Goal: Contribute content: Contribute content

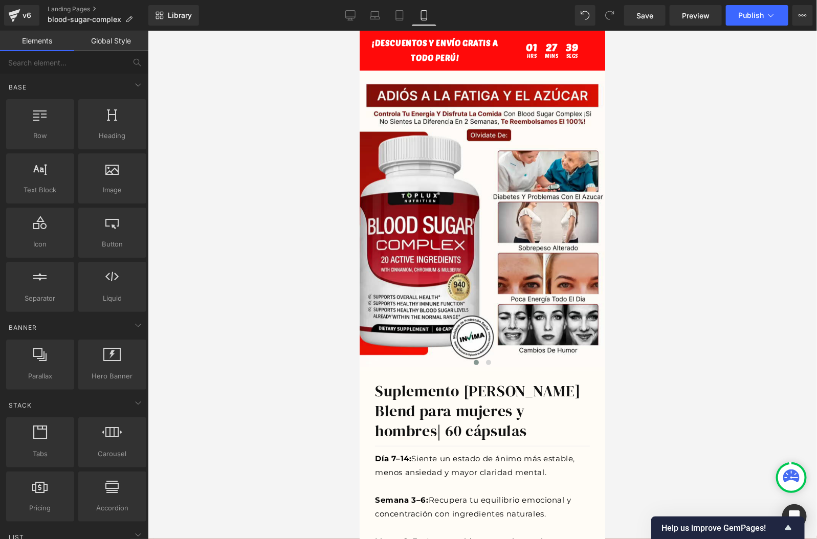
scroll to position [99, 0]
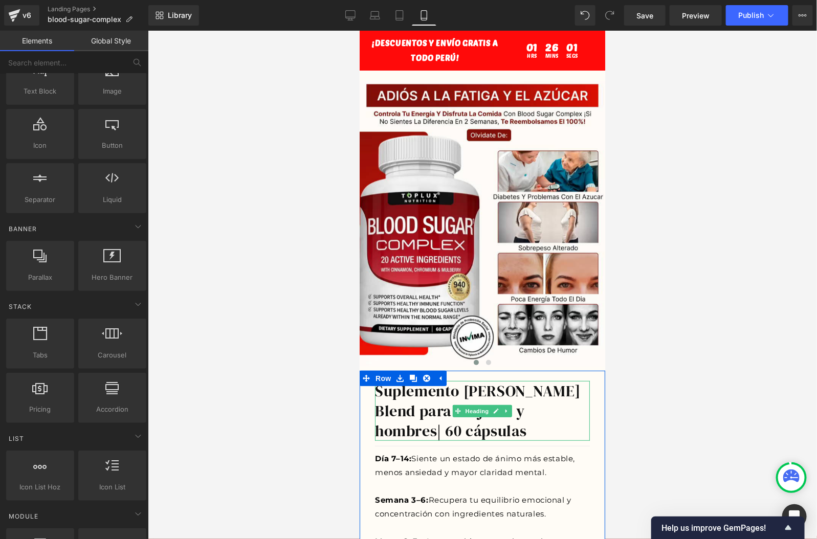
click at [499, 402] on h1 "Suplemento [PERSON_NAME] Blend para mujeres y hombres | 60 cápsulas" at bounding box center [482, 411] width 215 height 60
click at [429, 426] on h1 "Suplemento [PERSON_NAME] Blend para mujeres y hombres | 60 cápsulas" at bounding box center [482, 411] width 215 height 60
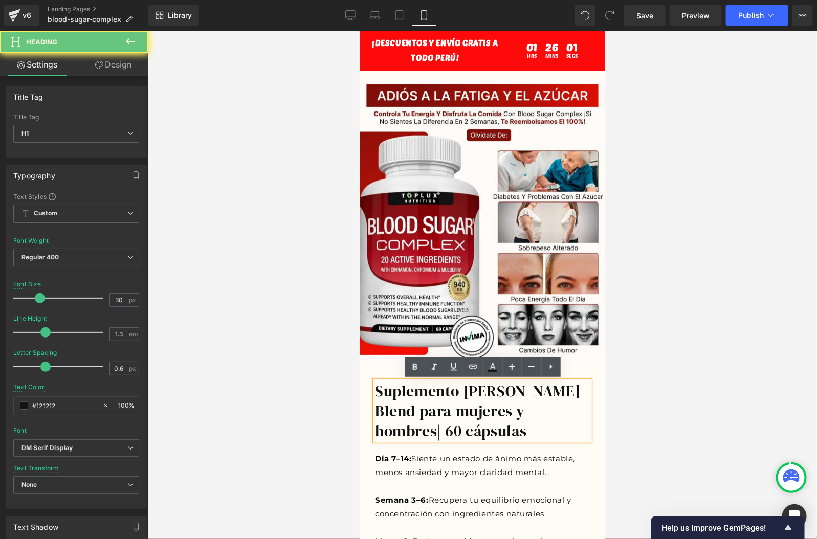
click at [436, 431] on h1 "Suplemento [PERSON_NAME] Blend para mujeres y hombres | 60 cápsulas" at bounding box center [482, 411] width 215 height 60
drag, startPoint x: 436, startPoint y: 431, endPoint x: 376, endPoint y: 397, distance: 68.7
click at [376, 397] on h1 "Suplemento [PERSON_NAME] Blend para mujeres y hombres | 60 cápsulas" at bounding box center [482, 411] width 215 height 60
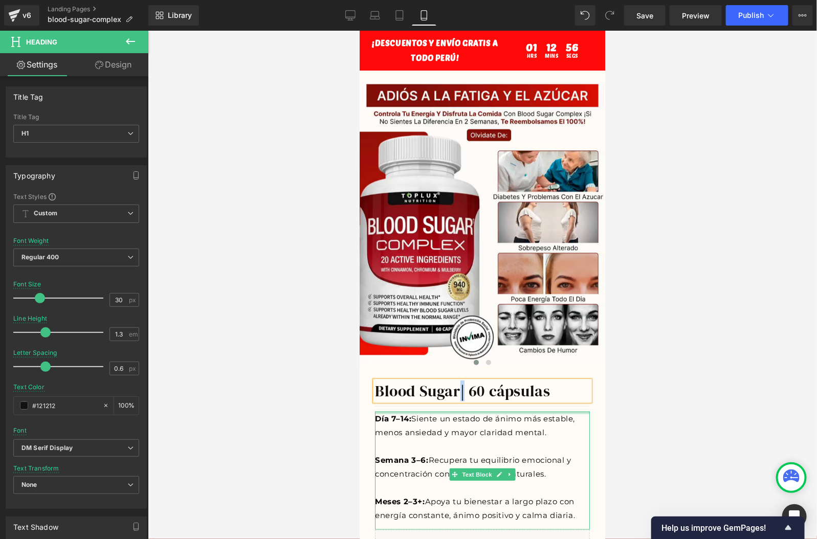
copy span "|"
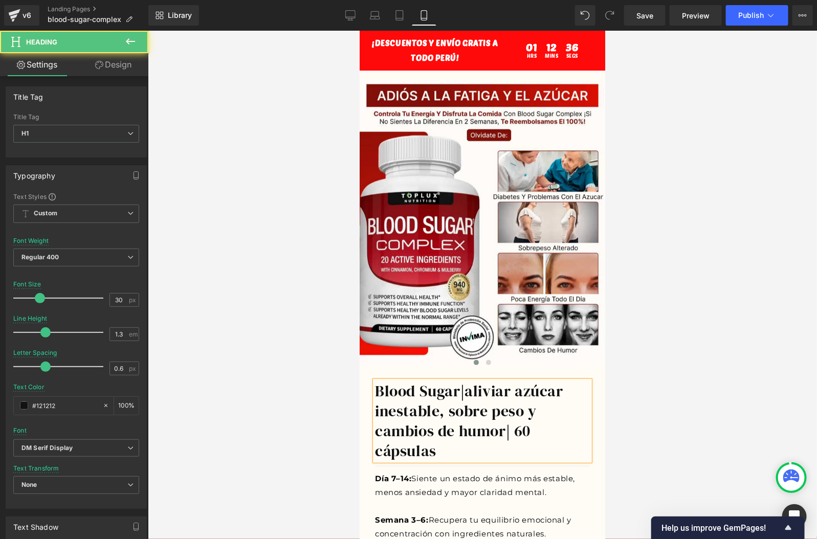
drag, startPoint x: 473, startPoint y: 387, endPoint x: 534, endPoint y: 387, distance: 60.4
click at [473, 387] on h1 "Blood Sugar | aliviar azúcar inestable, sobre peso y cambios de humor | 60 cáps…" at bounding box center [482, 421] width 215 height 80
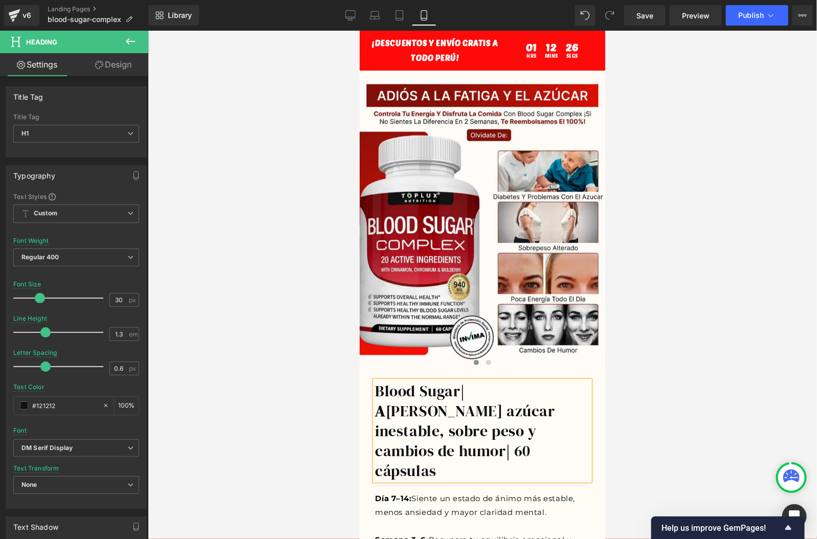
click at [508, 437] on h1 "Blood Sugar | A [PERSON_NAME] azúcar inestable, sobre peso y cambios de humor |…" at bounding box center [482, 431] width 215 height 100
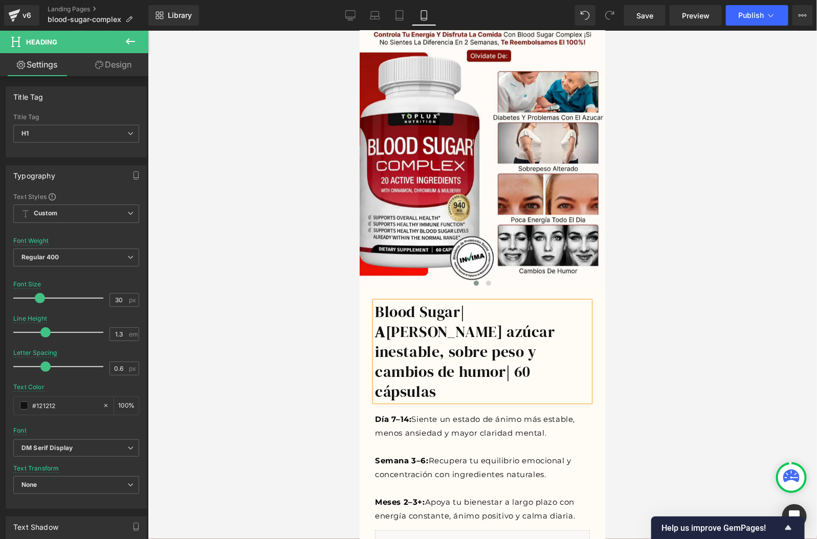
scroll to position [108, 0]
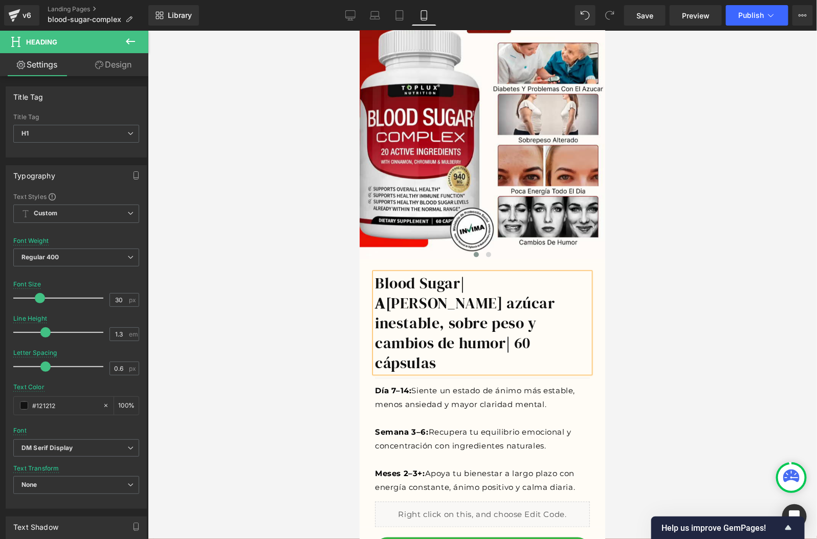
click at [620, 368] on div at bounding box center [482, 285] width 669 height 509
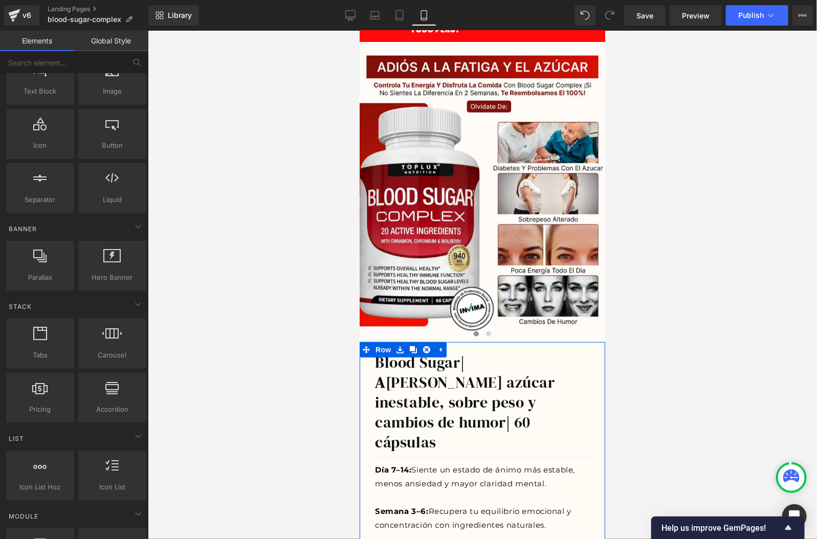
scroll to position [13, 0]
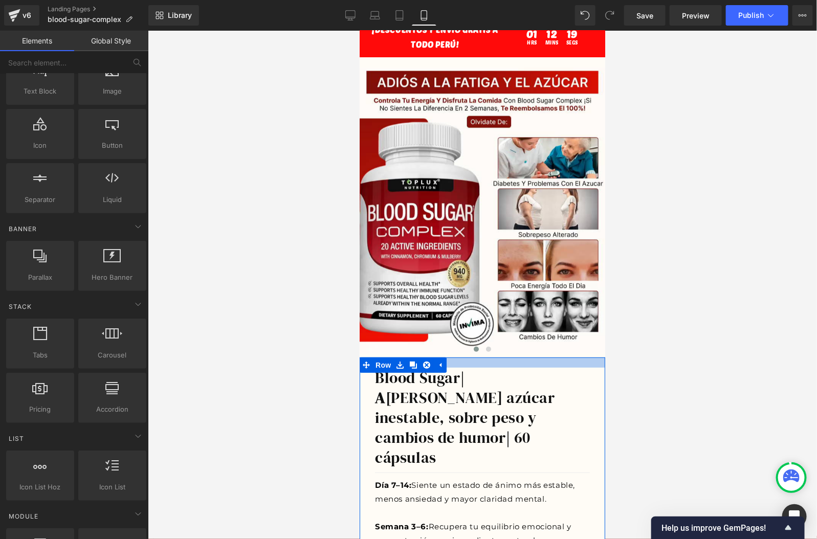
click at [514, 363] on div at bounding box center [482, 362] width 246 height 10
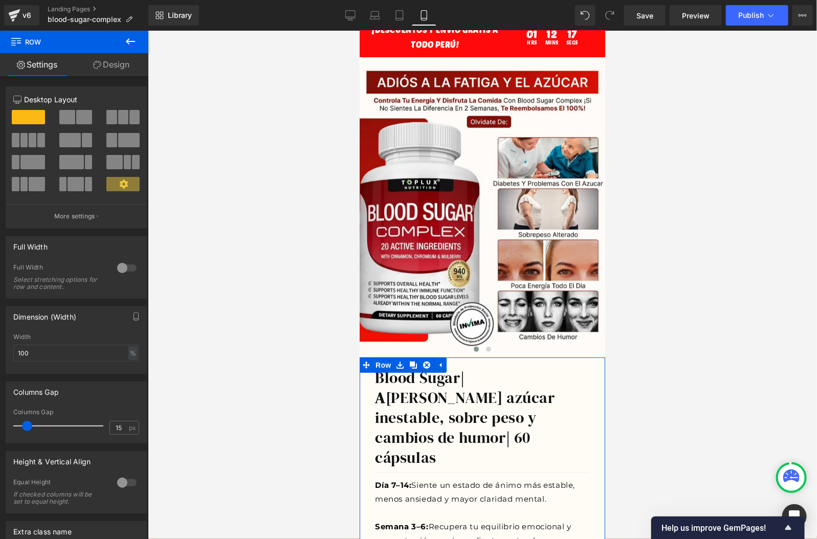
click at [107, 64] on link "Design" at bounding box center [111, 64] width 74 height 23
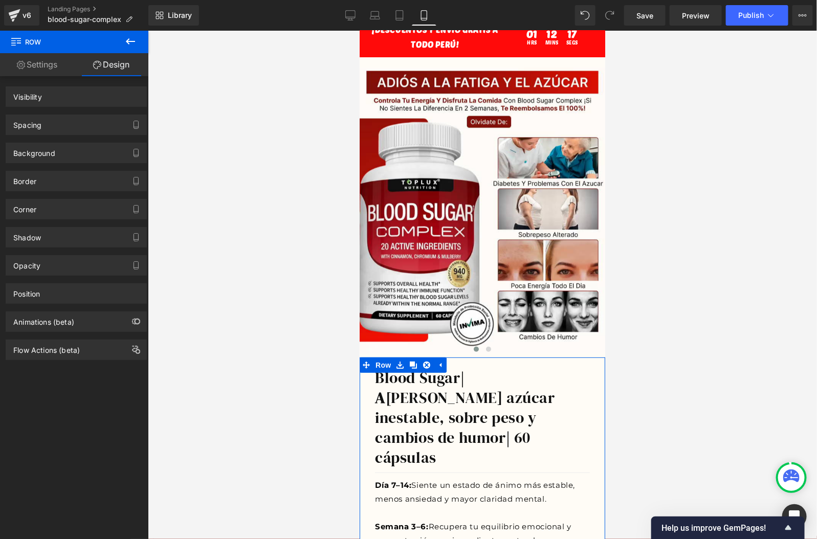
click at [51, 128] on div "Spacing" at bounding box center [76, 124] width 140 height 19
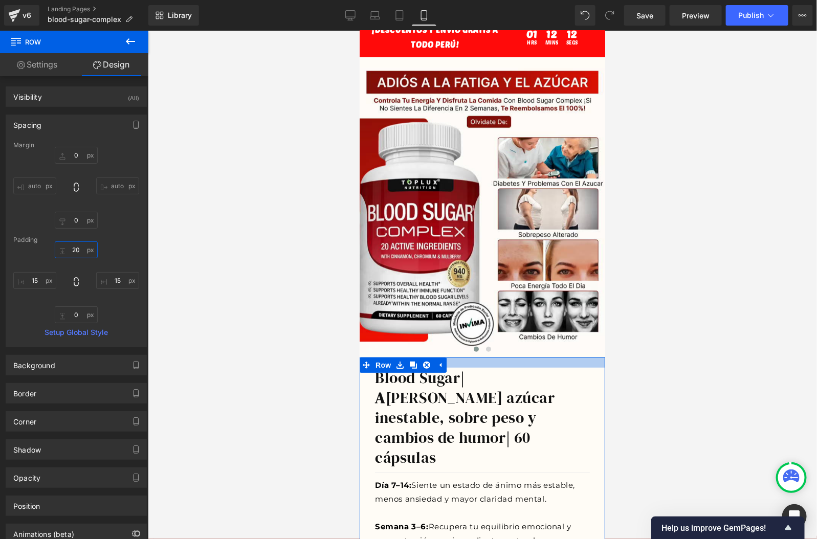
click at [81, 250] on input "20" at bounding box center [76, 250] width 43 height 17
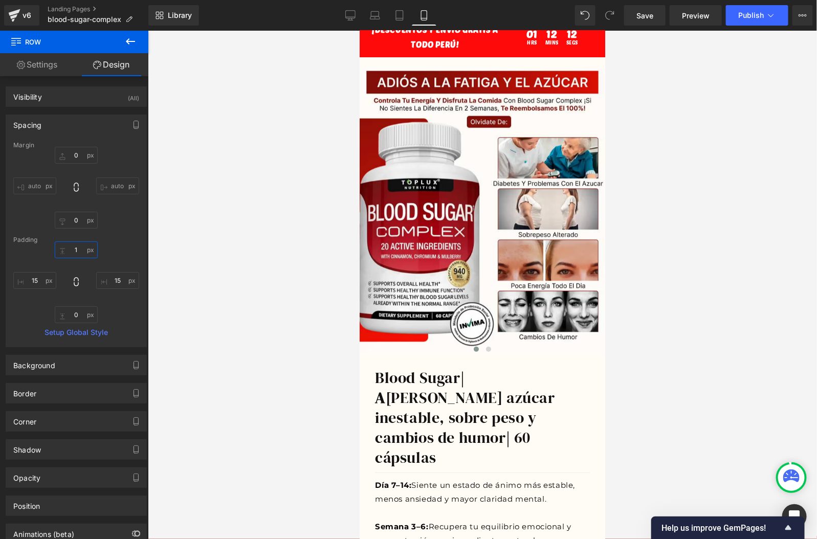
type input "10"
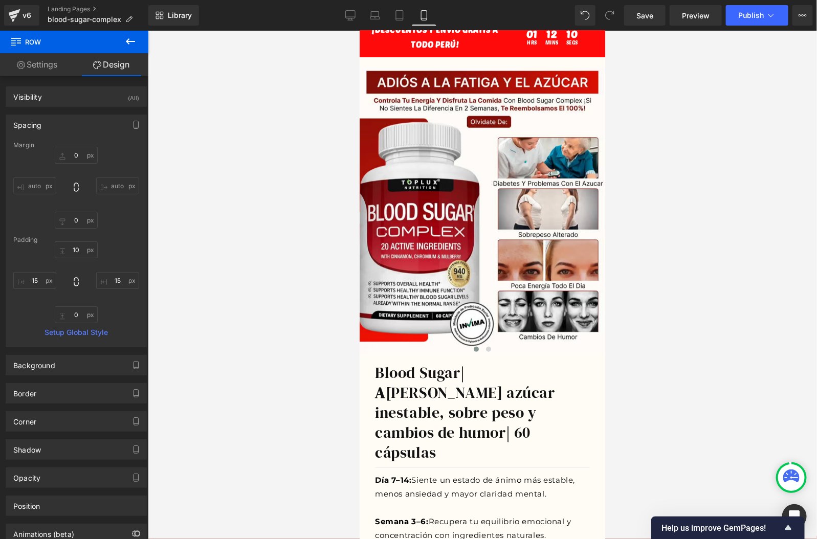
click at [698, 299] on div at bounding box center [482, 285] width 669 height 509
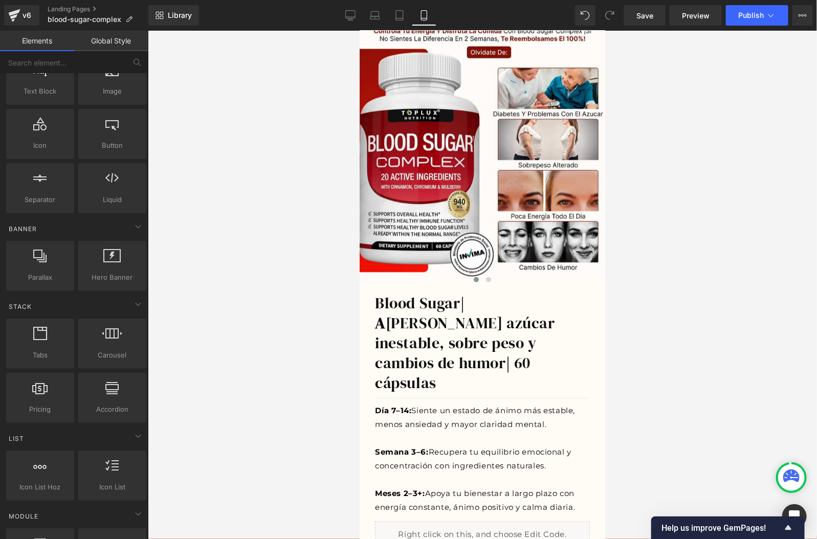
scroll to position [0, 0]
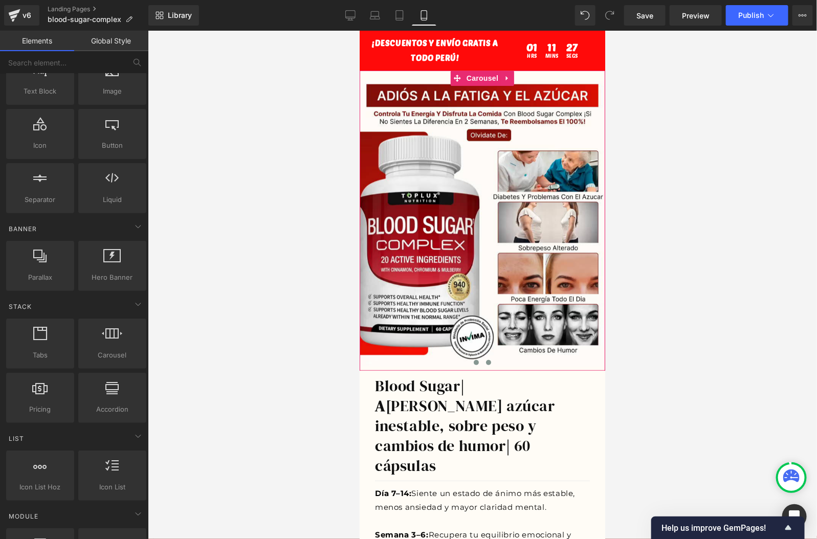
click at [487, 365] on button at bounding box center [488, 362] width 12 height 10
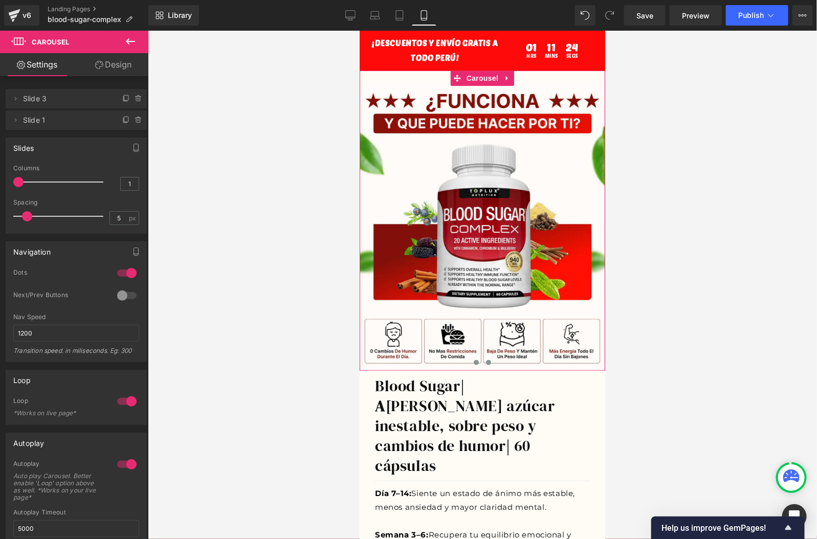
click at [477, 361] on span at bounding box center [475, 362] width 5 height 5
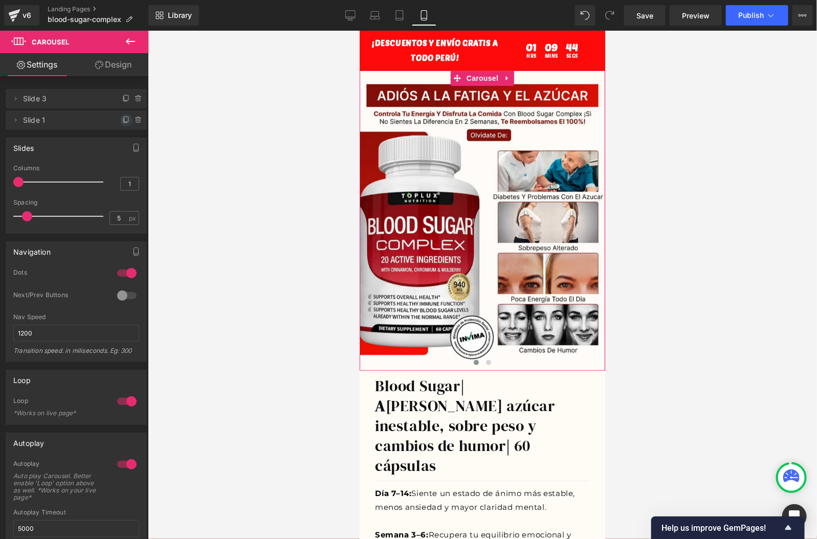
click at [122, 119] on icon at bounding box center [126, 120] width 8 height 8
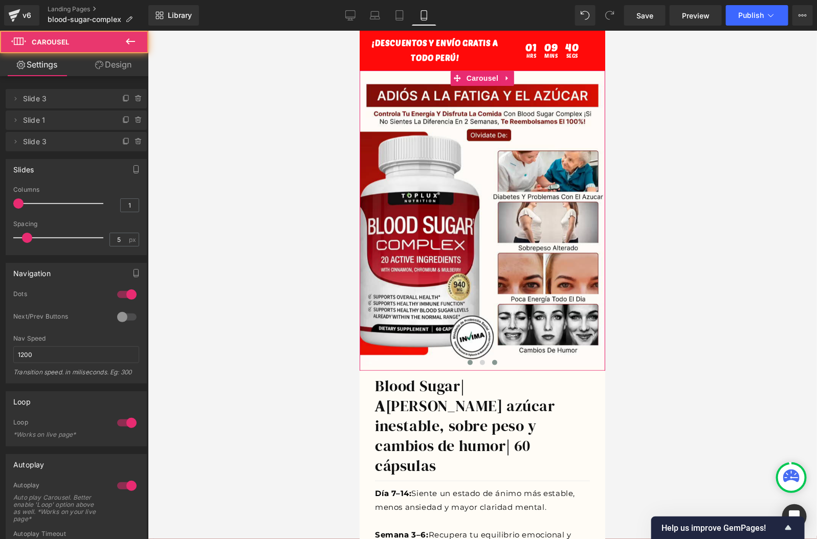
click at [490, 358] on button at bounding box center [494, 362] width 12 height 10
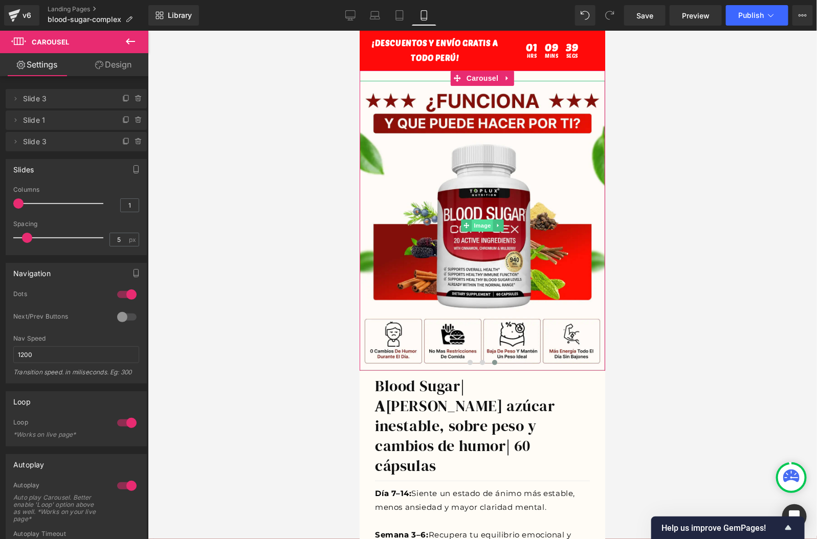
click at [478, 228] on span "Image" at bounding box center [481, 225] width 21 height 12
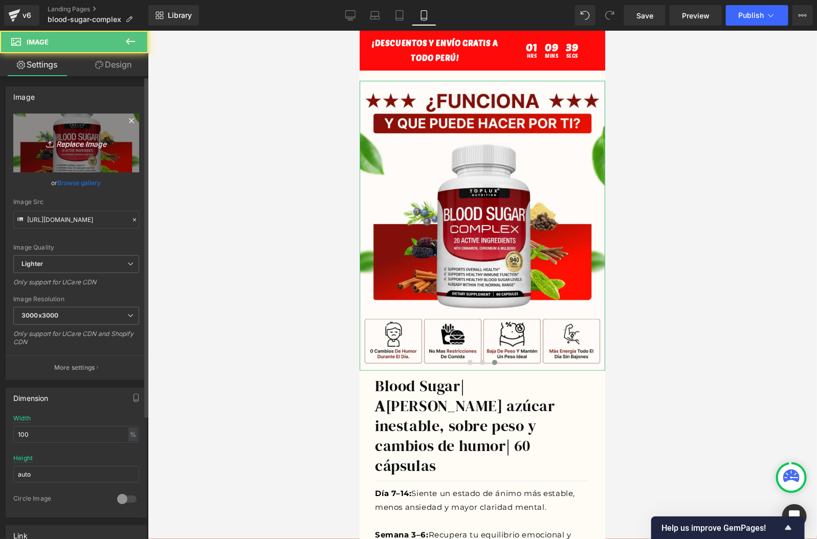
click at [72, 129] on link "Replace Image" at bounding box center [76, 143] width 126 height 59
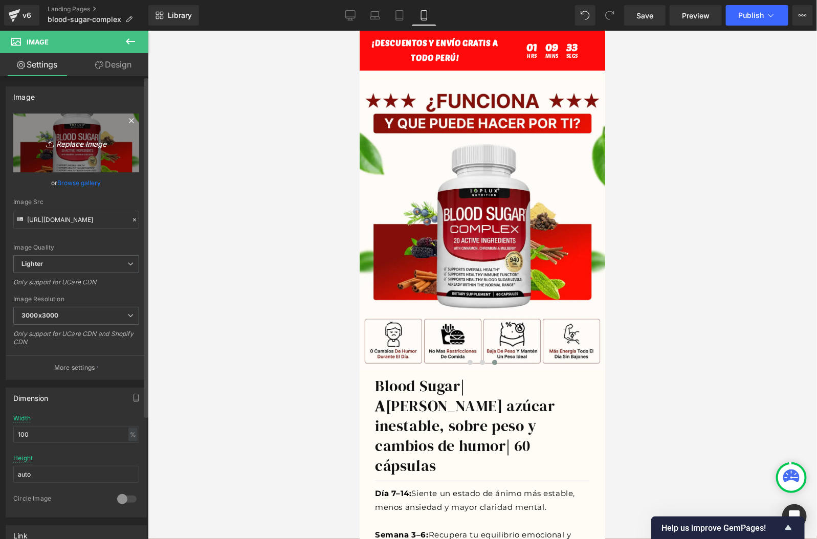
type input "C:\fakepath\5.png"
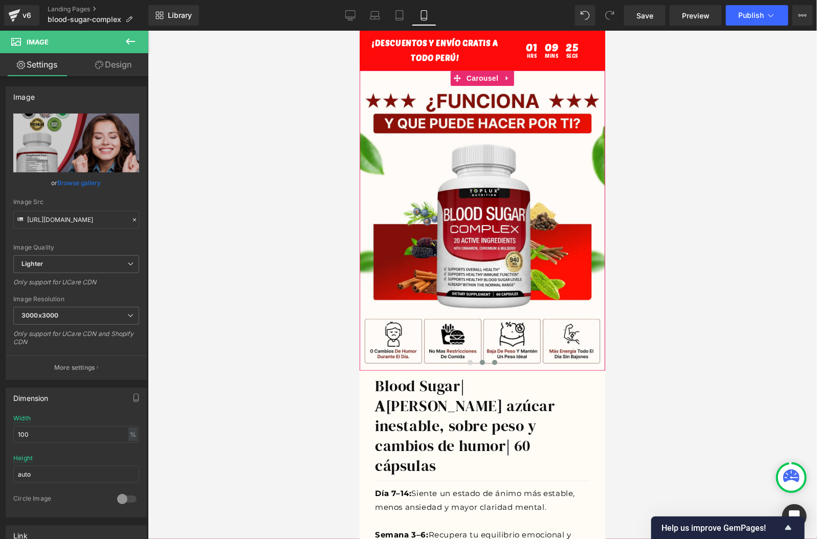
type input "[URL][DOMAIN_NAME]"
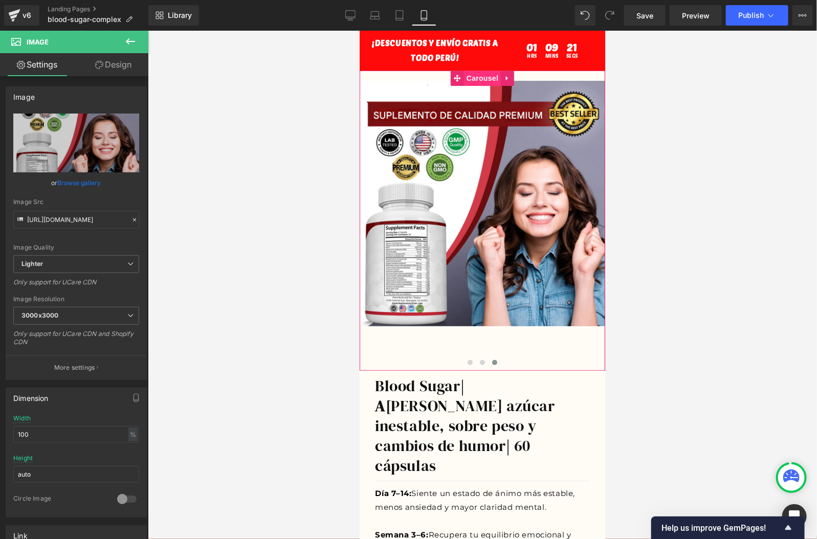
click at [480, 81] on span "Carousel" at bounding box center [482, 77] width 37 height 15
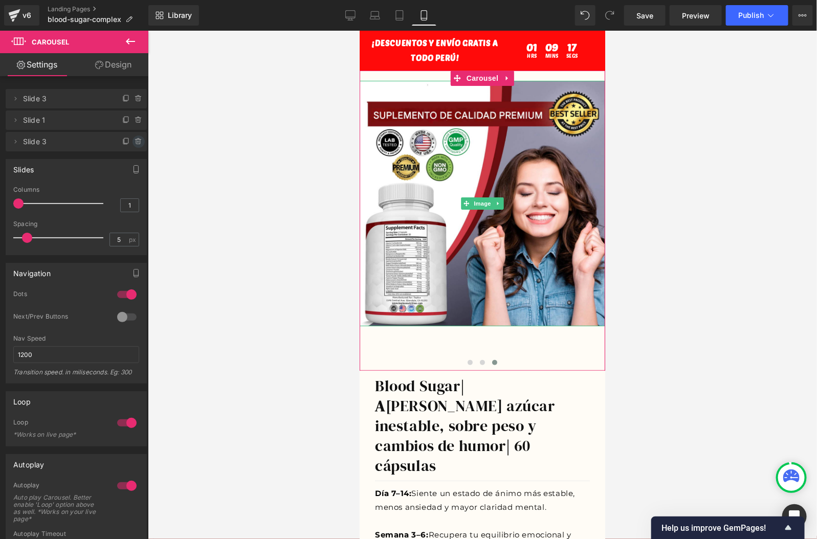
click at [135, 142] on icon at bounding box center [139, 142] width 8 height 8
click at [121, 145] on button "Delete" at bounding box center [128, 142] width 32 height 13
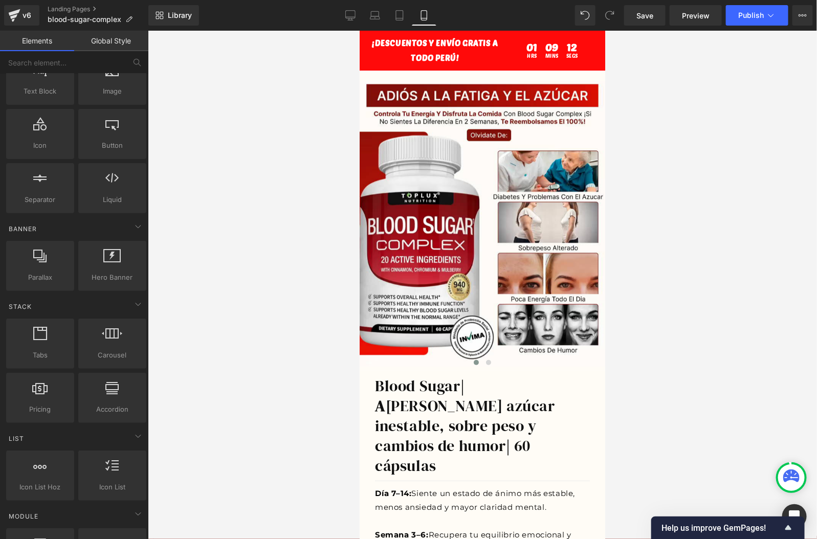
click at [678, 177] on div at bounding box center [482, 285] width 669 height 509
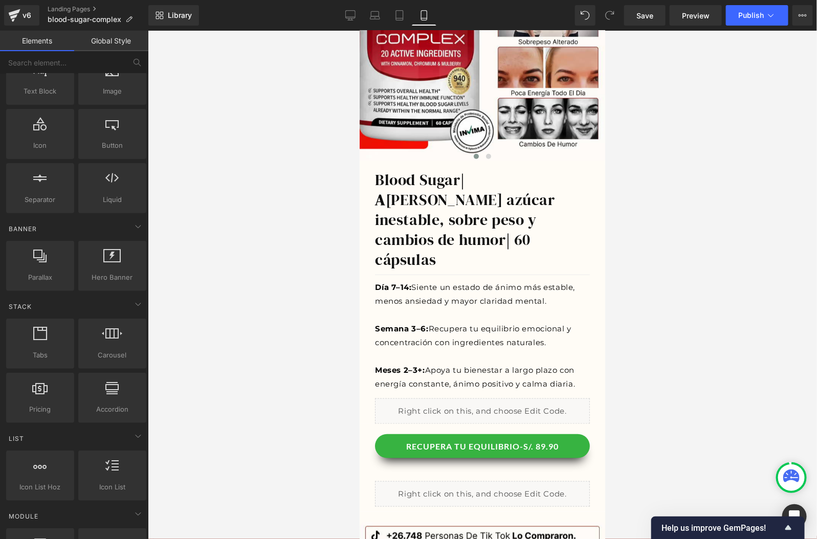
scroll to position [190, 0]
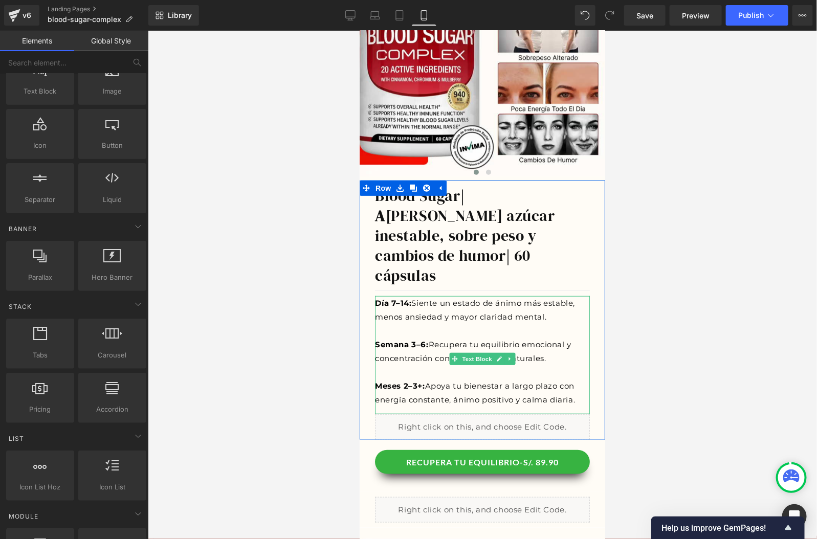
click at [428, 301] on p "Día 7–14: Siente un estado de ánimo más estable, menos ansiedad y mayor clarida…" at bounding box center [482, 310] width 215 height 28
click at [571, 379] on p "Meses 2–3+: Apoya tu bienestar a largo plazo con energía constante, ánimo posit…" at bounding box center [482, 393] width 215 height 28
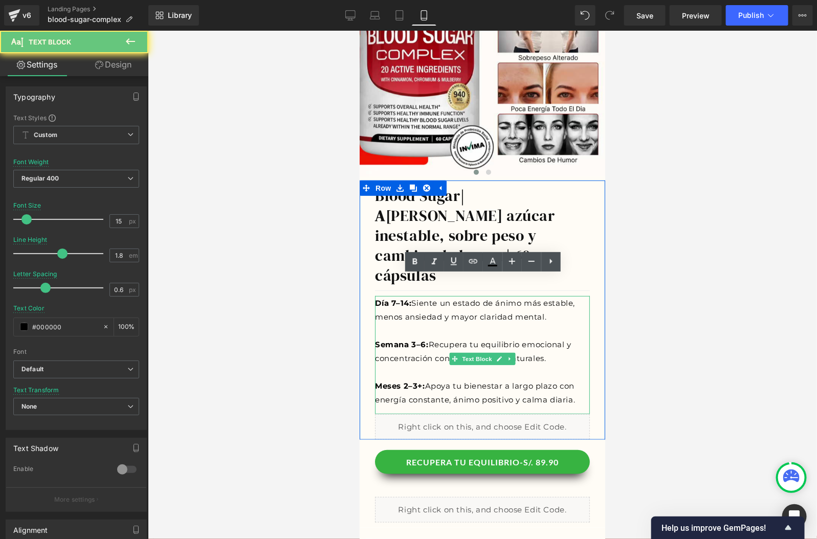
click at [560, 379] on p "Meses 2–3+: Apoya tu bienestar a largo plazo con energía constante, ánimo posit…" at bounding box center [482, 393] width 215 height 28
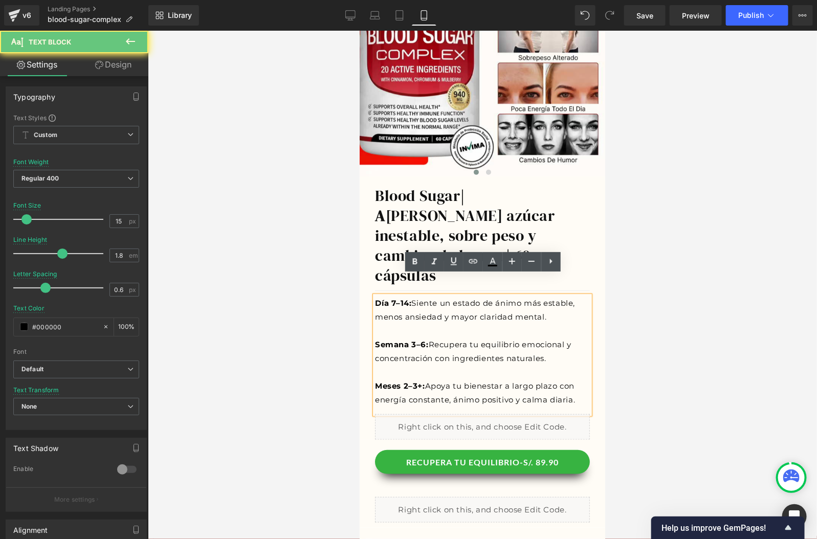
drag, startPoint x: 560, startPoint y: 379, endPoint x: 355, endPoint y: 282, distance: 226.6
click at [359, 282] on html "¡DESCUENTOS Y ENVíO GRATiS A TODO PERú! Text Block 01 Hrs 07 Mins 32 Segs Count…" at bounding box center [482, 94] width 246 height 509
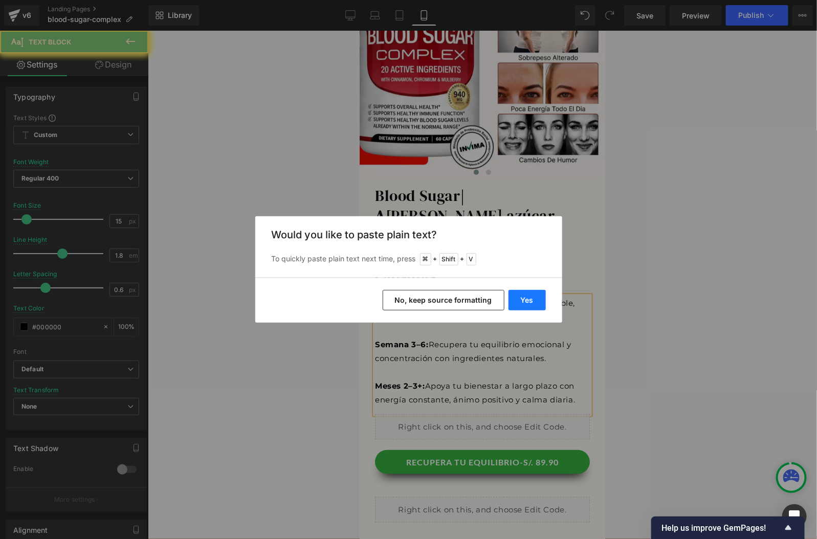
click at [540, 307] on button "Yes" at bounding box center [527, 300] width 37 height 20
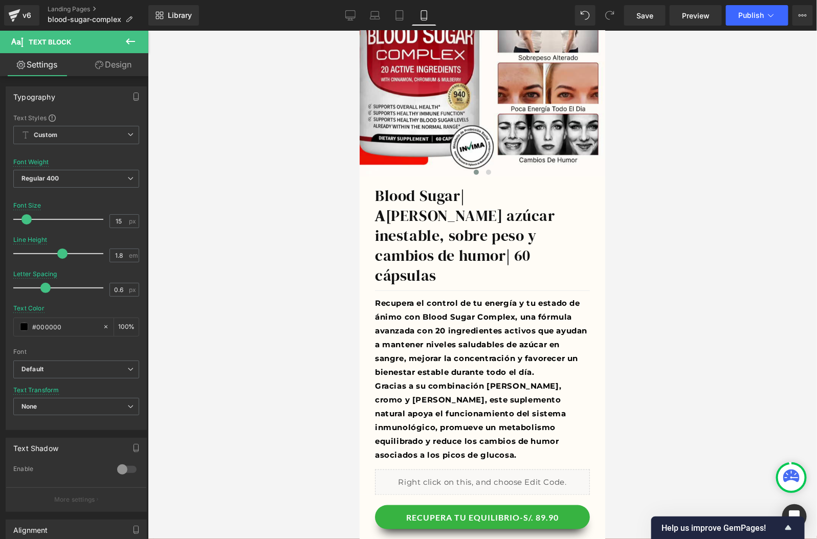
click at [493, 349] on p "Recupera el control de tu energía y tu estado de ánimo con Blood Sugar Complex,…" at bounding box center [482, 337] width 215 height 83
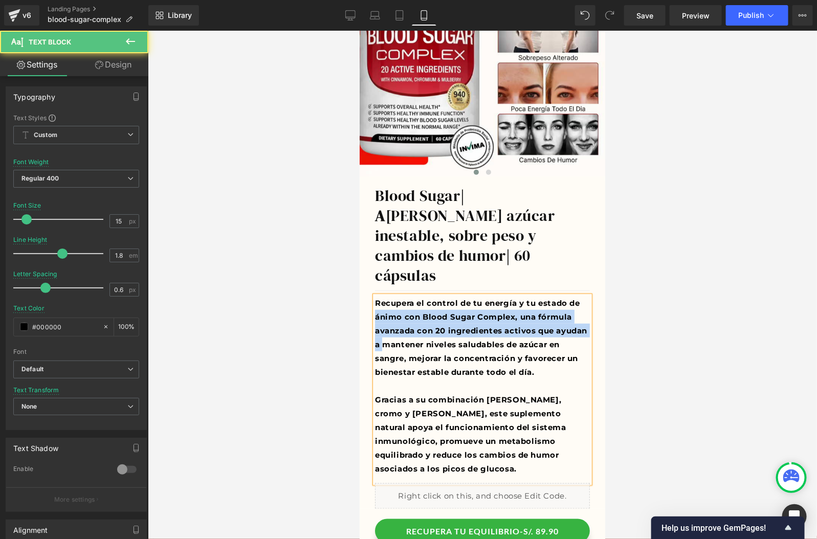
drag, startPoint x: 471, startPoint y: 432, endPoint x: 357, endPoint y: 297, distance: 177.2
click at [359, 297] on html "¡DESCUENTOS Y ENVíO GRATiS A TODO PERú! Text Block 01 Hrs 07 Mins 24 Segs Count…" at bounding box center [482, 94] width 246 height 509
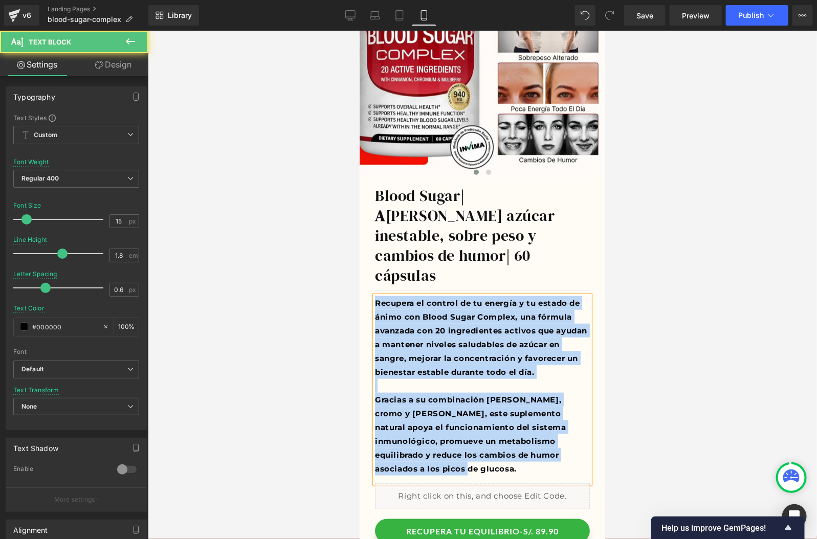
drag, startPoint x: 484, startPoint y: 433, endPoint x: 301, endPoint y: 261, distance: 250.9
click at [359, 261] on html "¡DESCUENTOS Y ENVíO GRATiS A TODO PERú! Text Block 01 Hrs 07 Mins 21 Segs Count…" at bounding box center [482, 94] width 246 height 509
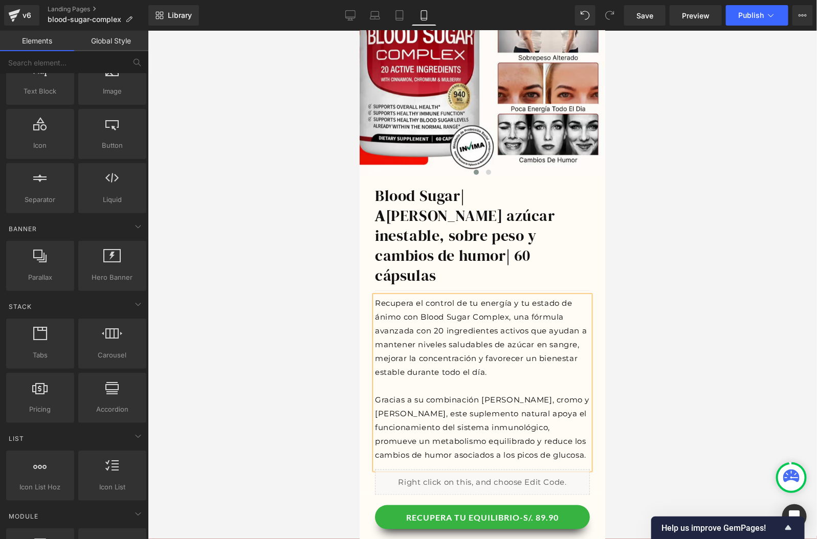
click at [630, 337] on div at bounding box center [482, 285] width 669 height 509
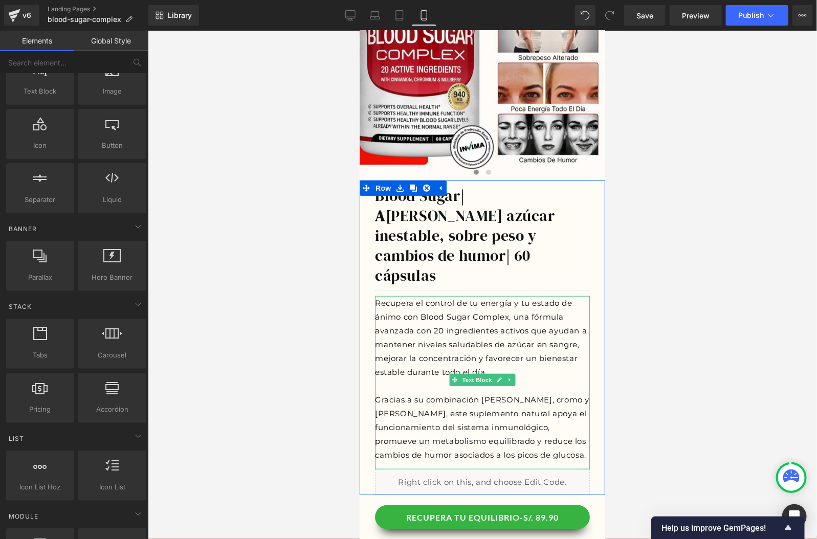
drag, startPoint x: 443, startPoint y: 400, endPoint x: 355, endPoint y: 291, distance: 140.1
click at [443, 400] on p "Gracias a su combinación [PERSON_NAME], cromo y [PERSON_NAME], este suplemento …" at bounding box center [482, 426] width 215 height 69
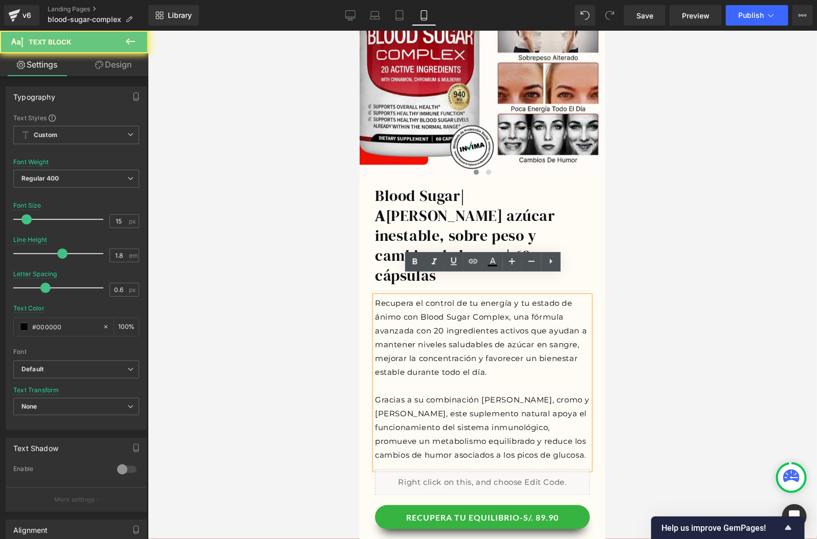
drag, startPoint x: 355, startPoint y: 291, endPoint x: 354, endPoint y: 281, distance: 9.8
click at [359, 281] on html "¡DESCUENTOS Y ENVíO GRATiS A TODO PERú! Text Block 01 Hrs 06 Mins 42 Segs Count…" at bounding box center [482, 94] width 246 height 509
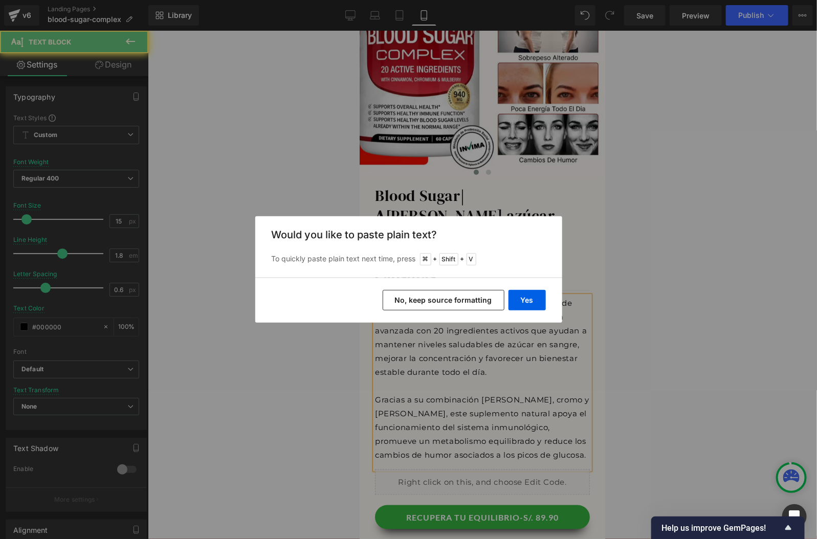
click at [527, 303] on button "Yes" at bounding box center [527, 300] width 37 height 20
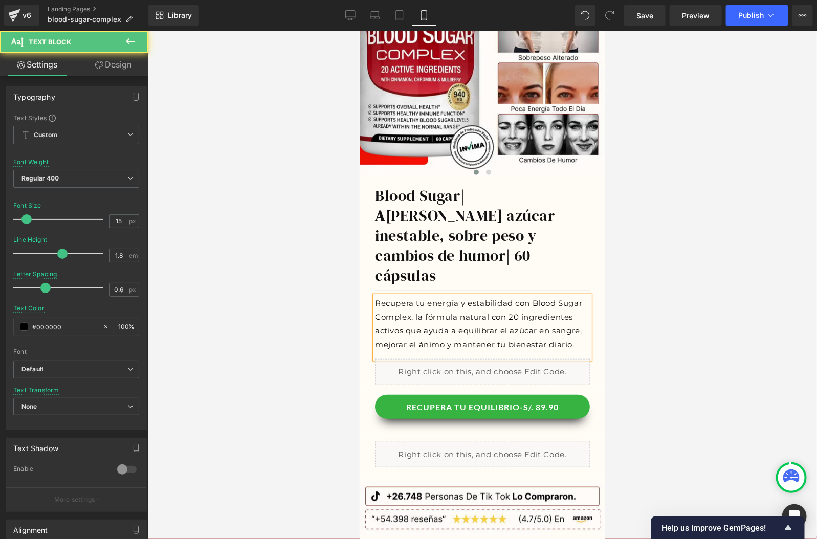
drag, startPoint x: 517, startPoint y: 281, endPoint x: 410, endPoint y: 294, distance: 107.6
click at [410, 296] on p "Recupera tu energía y estabilidad con Blood Sugar Complex, la fórmula natural c…" at bounding box center [482, 323] width 215 height 55
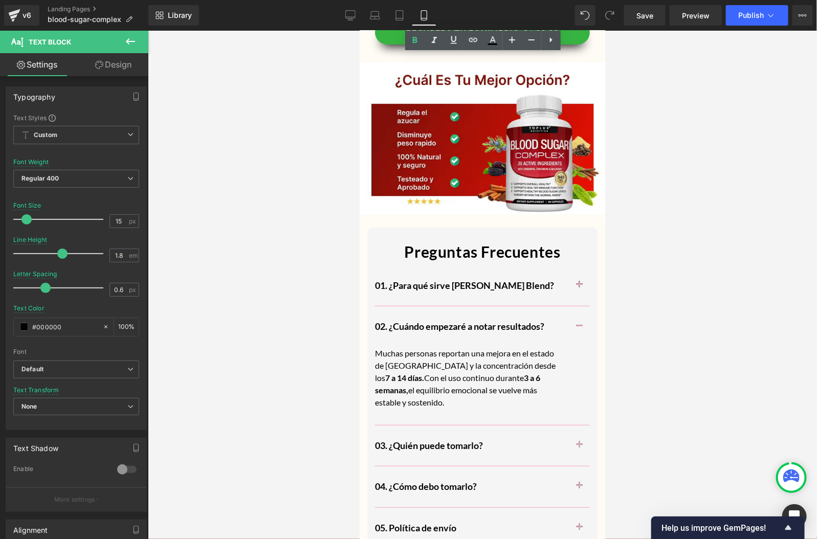
scroll to position [3173, 0]
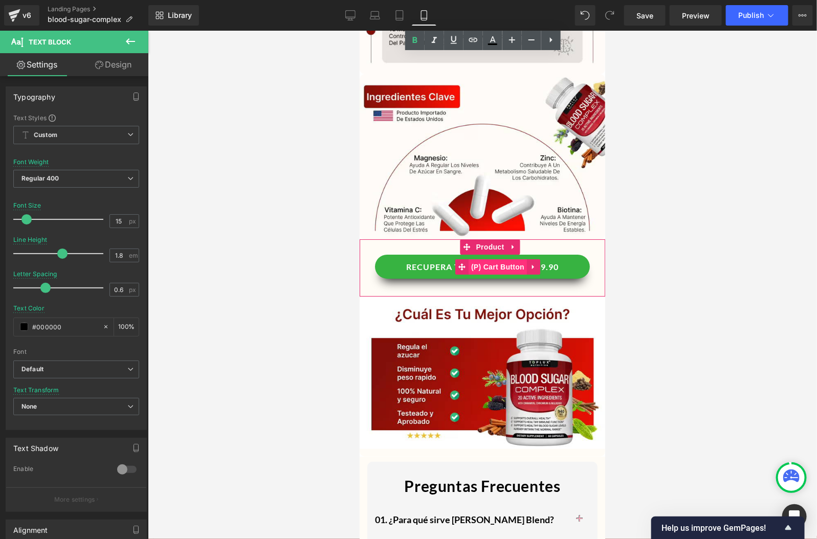
click at [484, 259] on span "(P) Cart Button" at bounding box center [497, 266] width 58 height 15
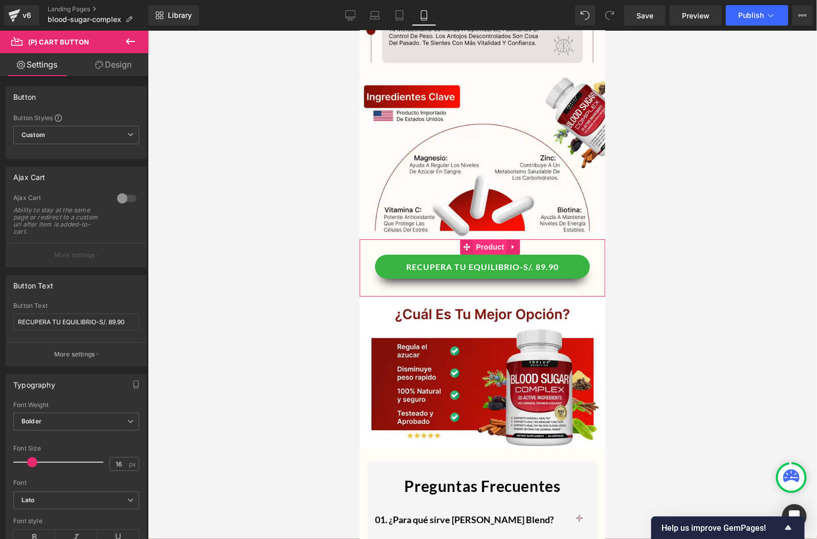
click at [481, 239] on span "Product" at bounding box center [489, 246] width 33 height 15
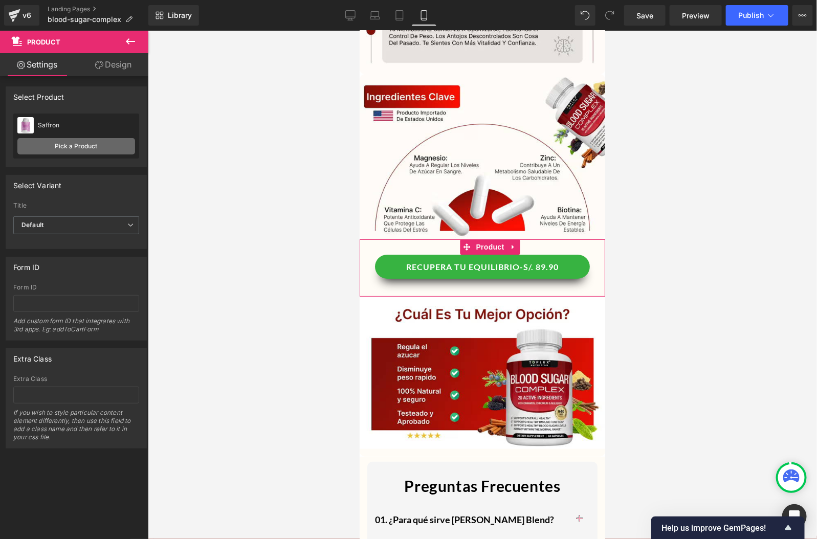
click at [53, 141] on link "Pick a Product" at bounding box center [76, 146] width 118 height 16
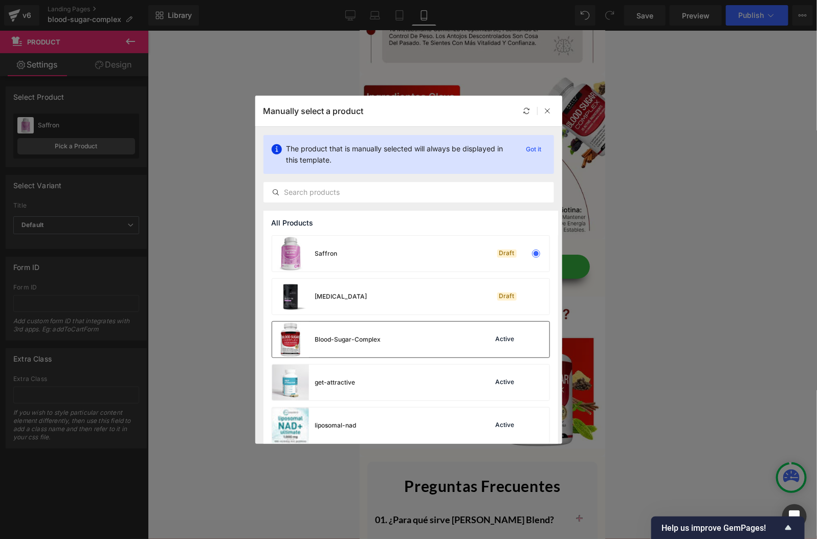
scroll to position [12, 0]
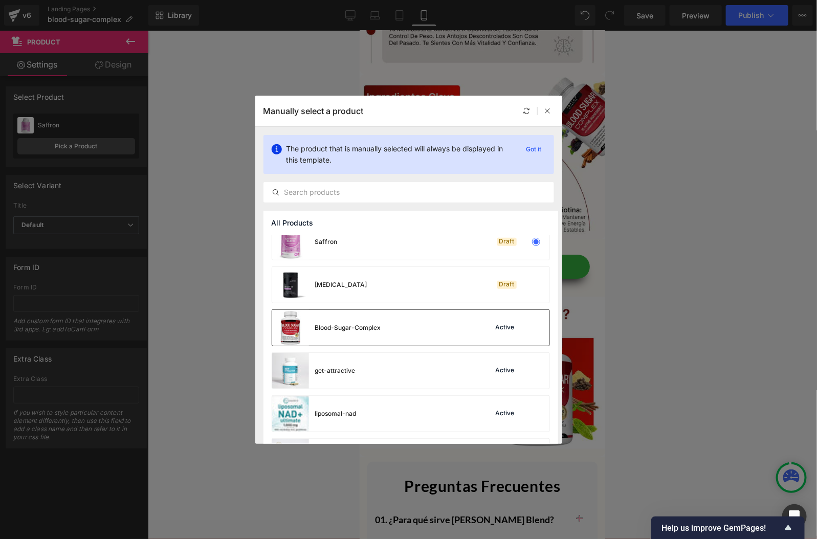
click at [387, 339] on div "Blood-Sugar-Complex Active" at bounding box center [410, 328] width 277 height 36
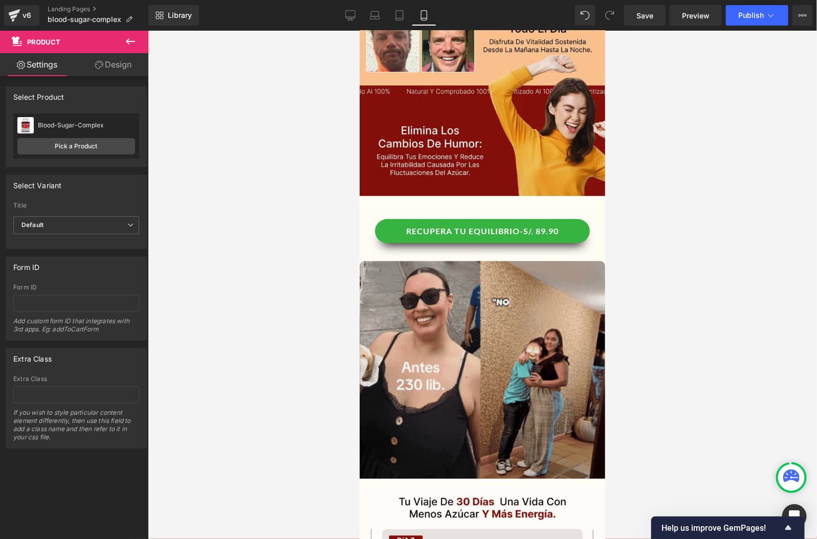
scroll to position [2506, 0]
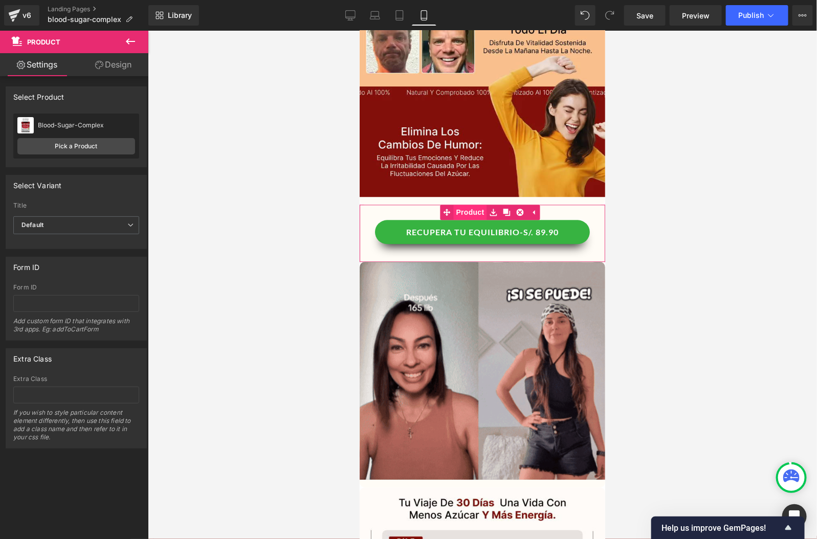
click at [477, 204] on span "Product" at bounding box center [469, 211] width 33 height 15
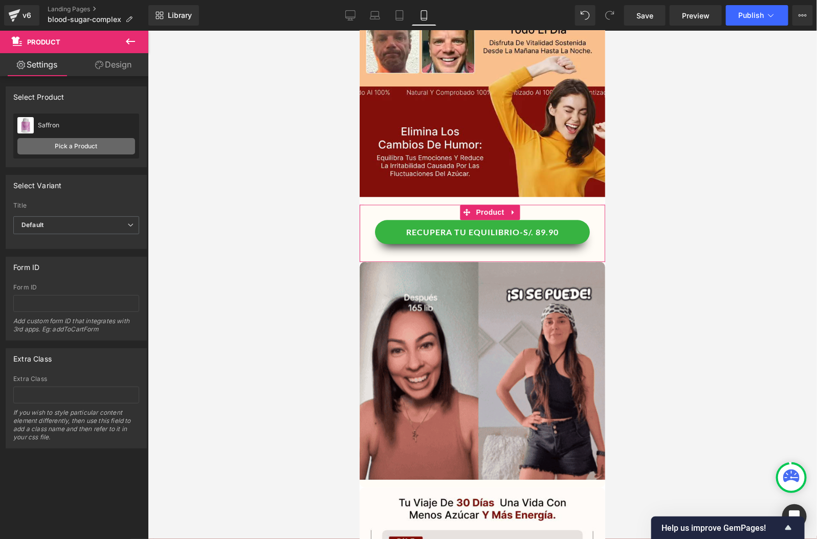
click at [63, 142] on link "Pick a Product" at bounding box center [76, 146] width 118 height 16
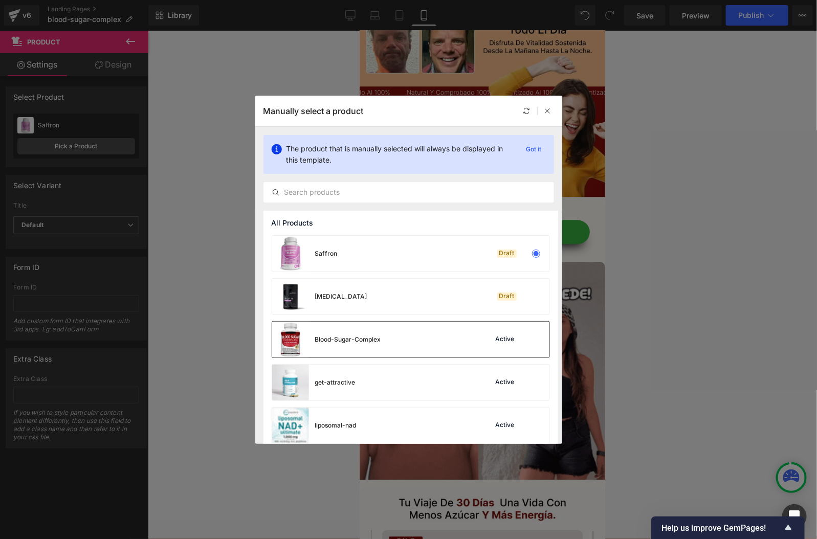
drag, startPoint x: 406, startPoint y: 346, endPoint x: 146, endPoint y: 282, distance: 267.2
click at [406, 346] on div "Blood-Sugar-Complex Active" at bounding box center [410, 340] width 277 height 36
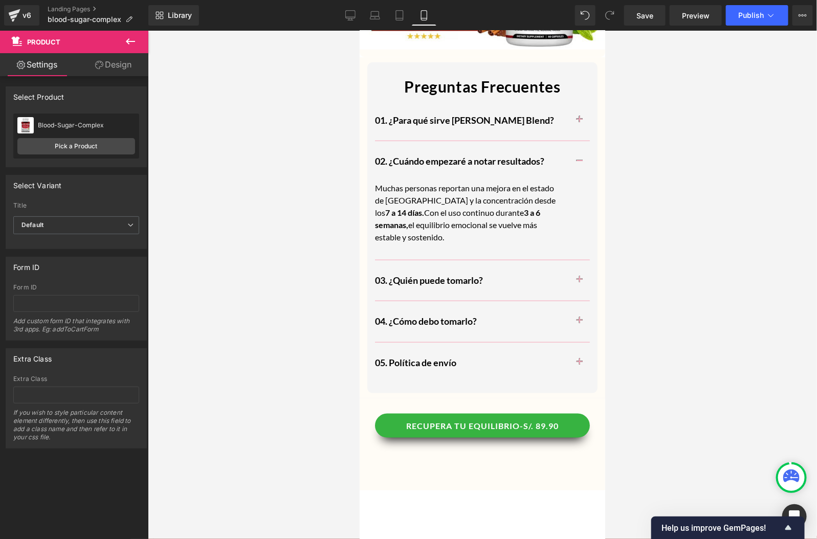
scroll to position [3631, 0]
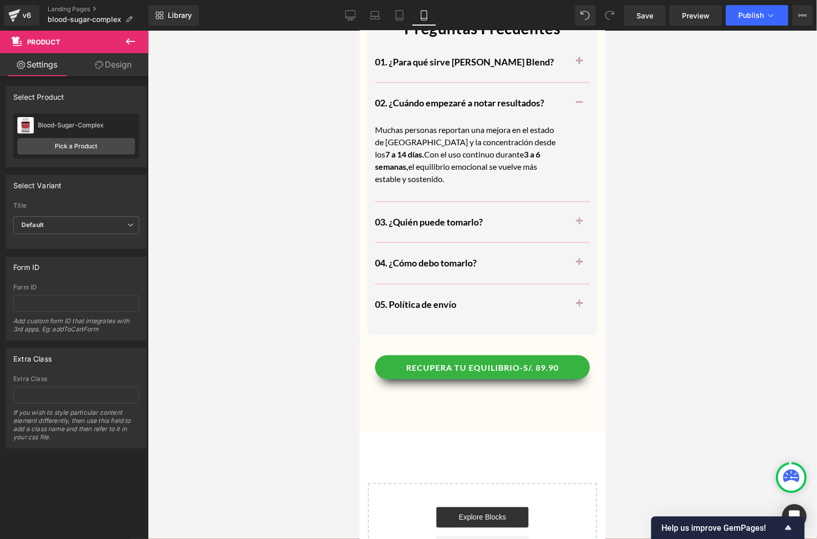
click at [484, 355] on div "RECUPERA TU EQUILIBRIO-S/. 89.90 (P) Cart Button" at bounding box center [482, 367] width 215 height 24
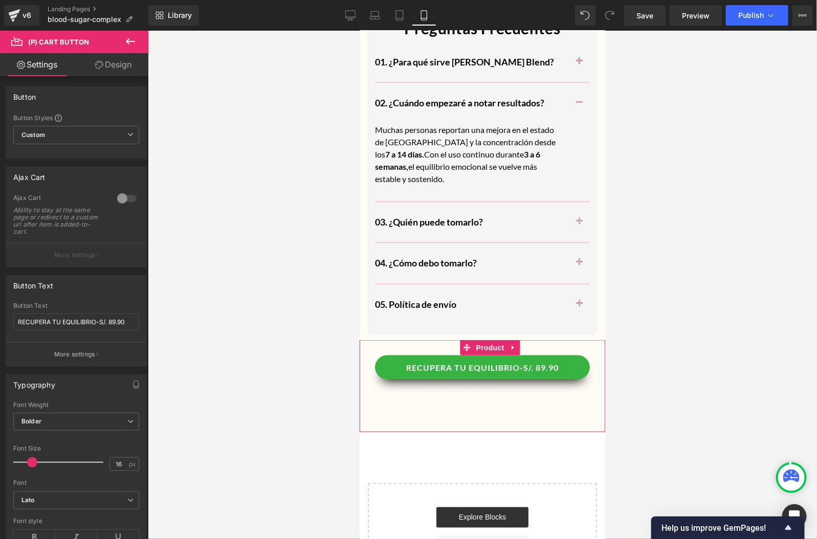
drag, startPoint x: 605, startPoint y: 361, endPoint x: 431, endPoint y: 313, distance: 181.1
click at [479, 340] on span "Product" at bounding box center [489, 347] width 33 height 15
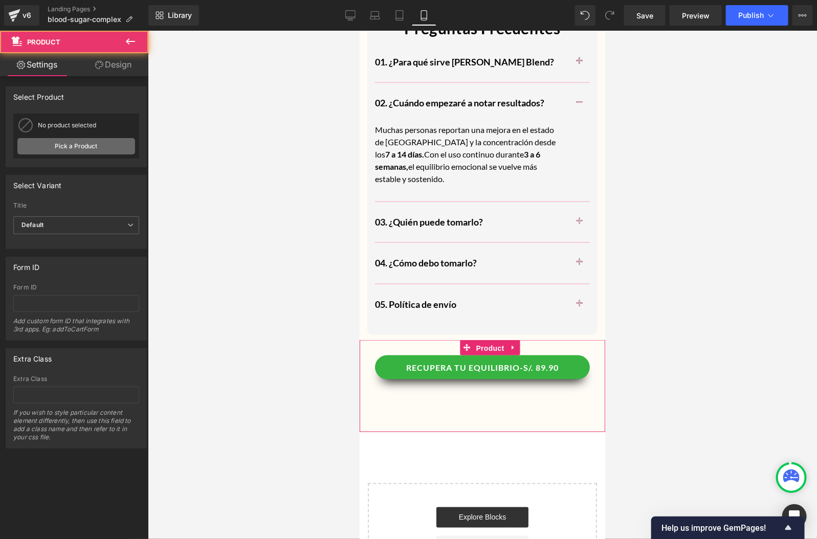
click at [95, 146] on link "Pick a Product" at bounding box center [76, 146] width 118 height 16
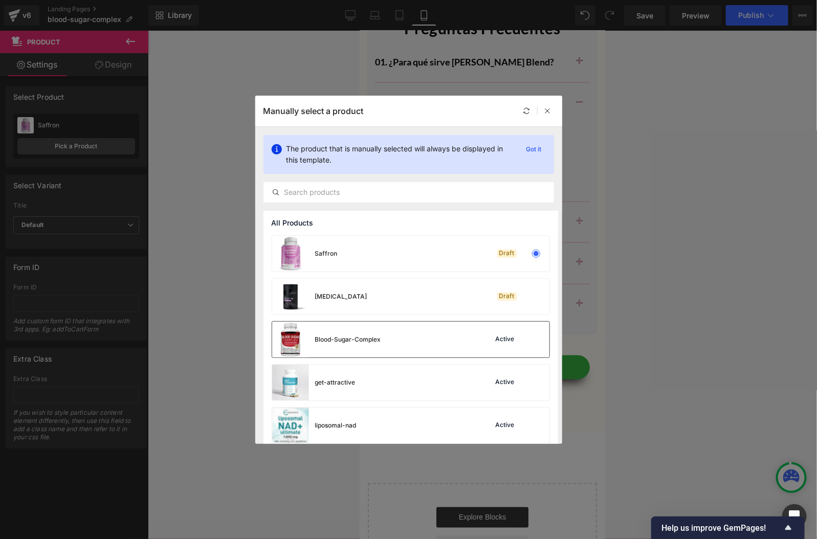
click at [331, 345] on div "Blood-Sugar-Complex" at bounding box center [326, 340] width 109 height 36
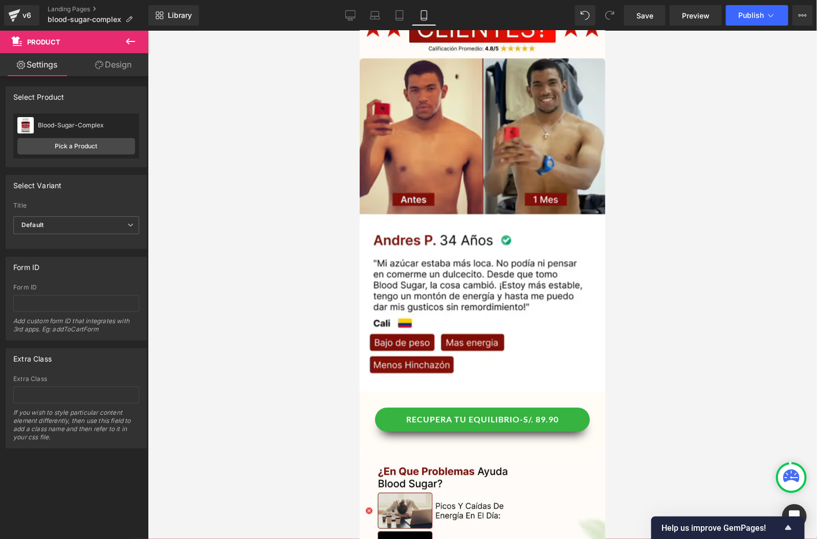
scroll to position [1285, 0]
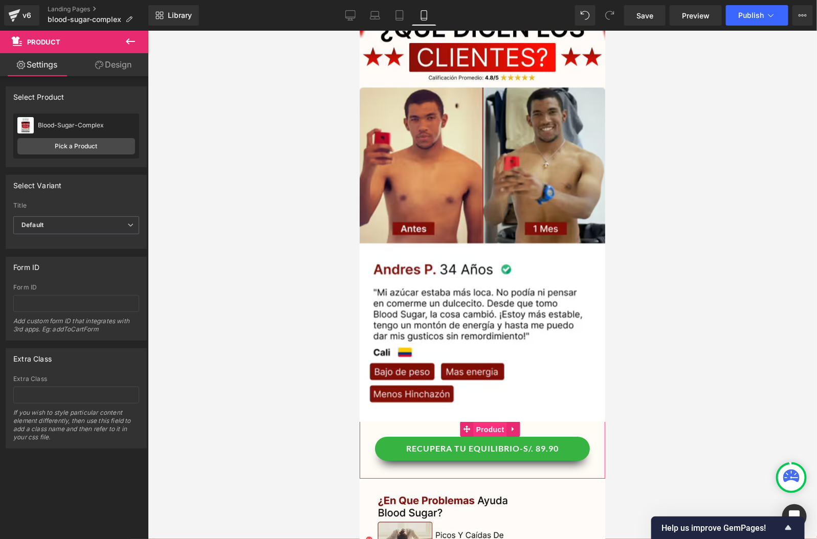
click at [476, 422] on span "Product" at bounding box center [489, 429] width 33 height 15
click at [111, 147] on link "Pick a Product" at bounding box center [76, 146] width 118 height 16
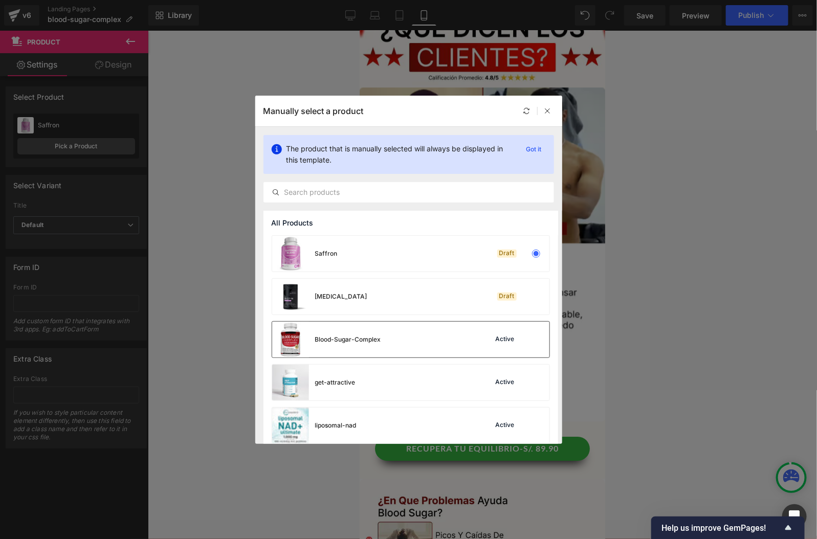
drag, startPoint x: 321, startPoint y: 325, endPoint x: 48, endPoint y: 214, distance: 295.1
click at [321, 325] on div "Blood-Sugar-Complex" at bounding box center [326, 340] width 109 height 36
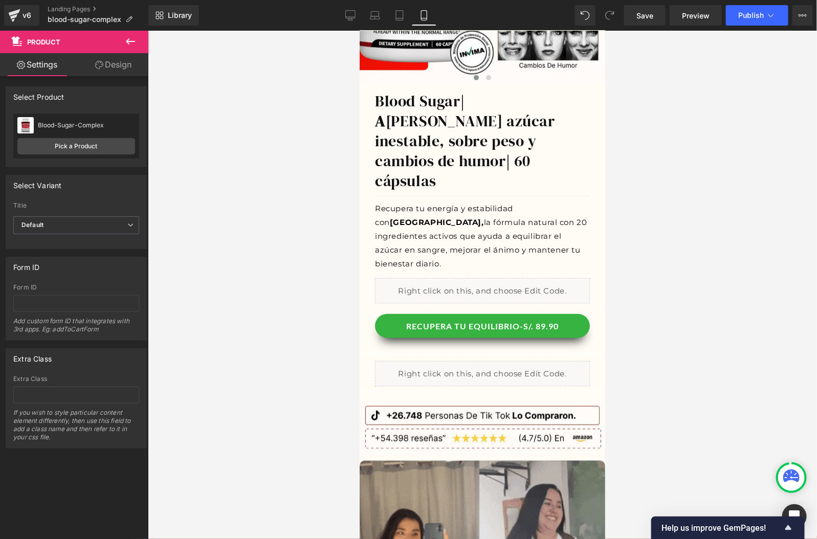
scroll to position [247, 0]
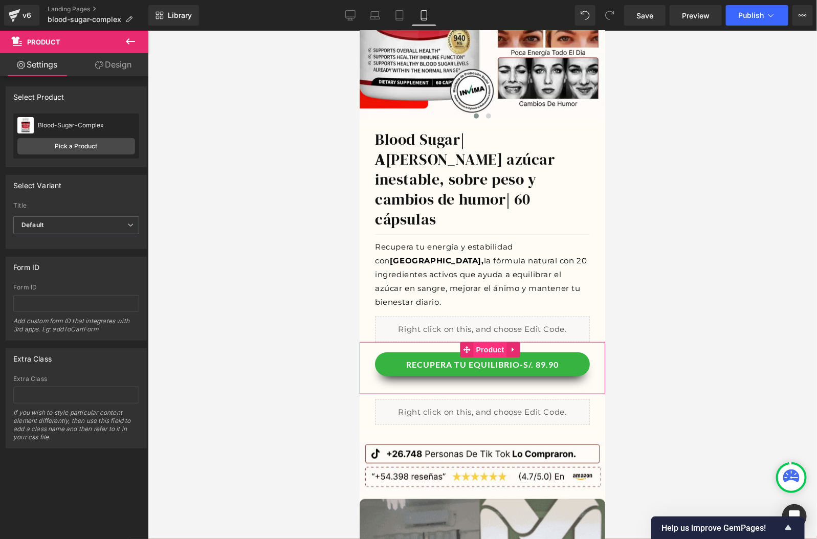
click at [491, 342] on span "Product" at bounding box center [489, 349] width 33 height 15
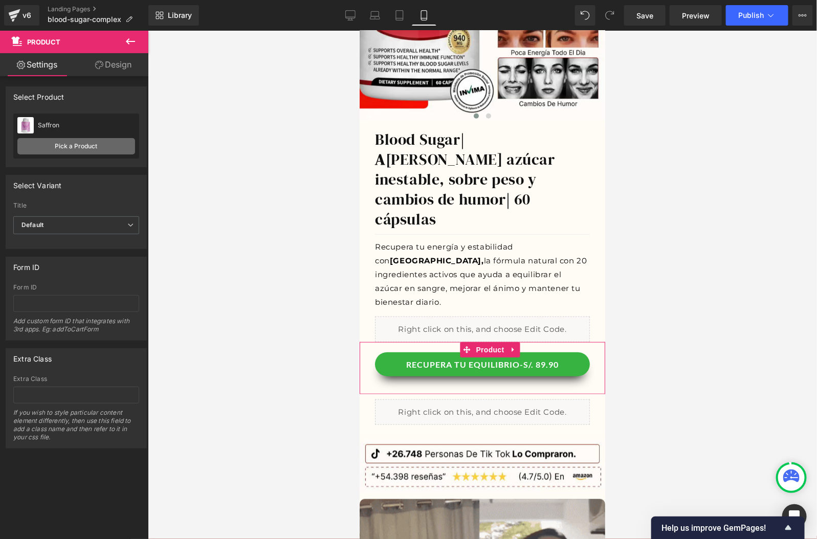
click at [103, 147] on link "Pick a Product" at bounding box center [76, 146] width 118 height 16
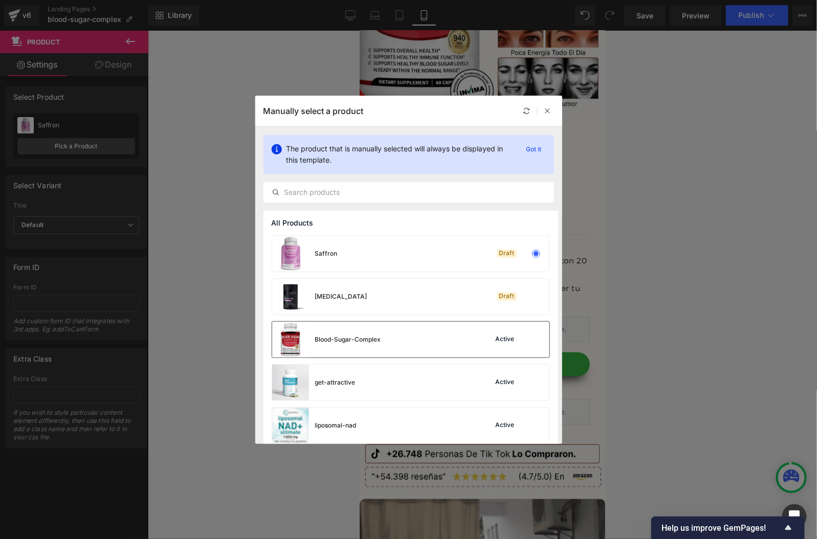
click at [389, 324] on div "Blood-Sugar-Complex Active" at bounding box center [410, 340] width 277 height 36
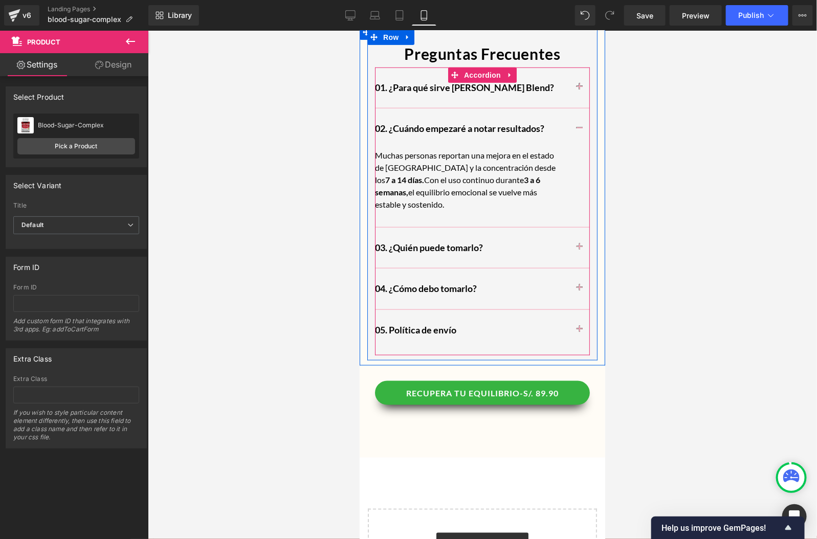
scroll to position [3568, 0]
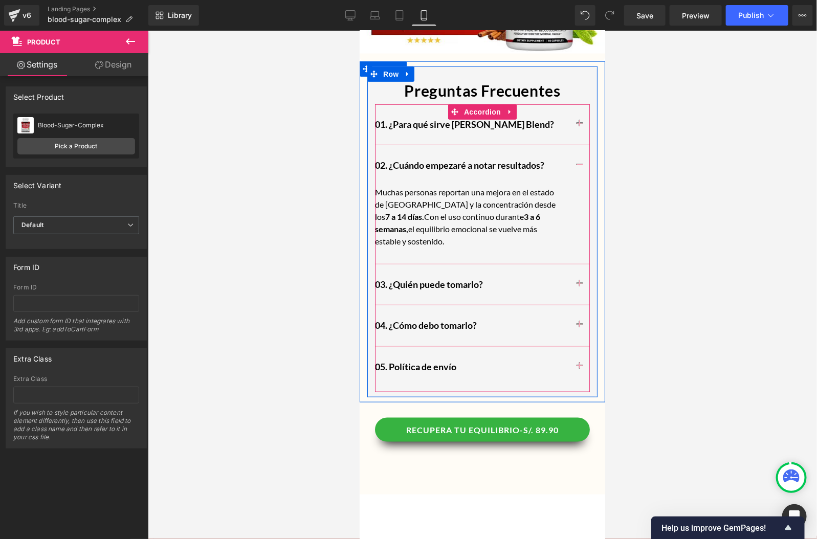
click at [578, 104] on button "button" at bounding box center [579, 124] width 20 height 40
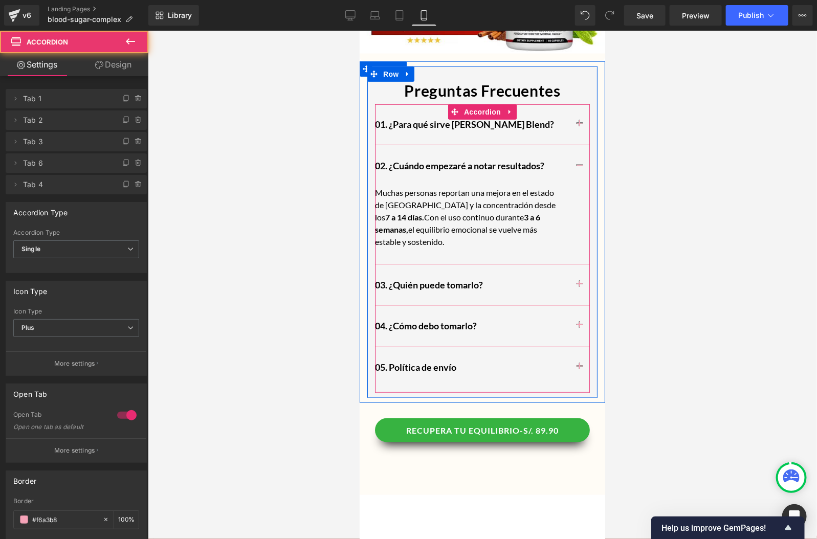
click at [533, 118] on h2 "01. ¿Para qué sirve [PERSON_NAME] Blend?" at bounding box center [472, 124] width 194 height 12
click at [549, 118] on h2 "01. ¿Para qué sirve [PERSON_NAME] Blend?" at bounding box center [472, 124] width 194 height 12
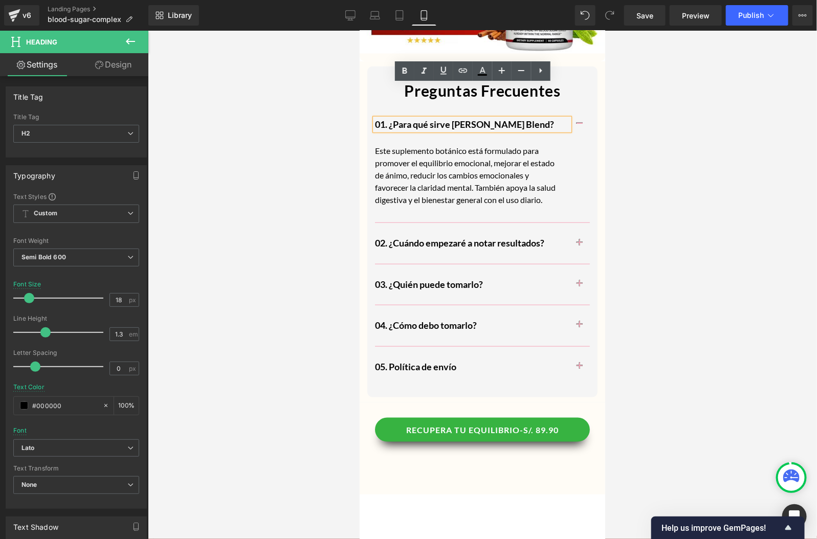
click at [547, 118] on h2 "01. ¿Para qué sirve [PERSON_NAME] Blend?" at bounding box center [472, 124] width 194 height 12
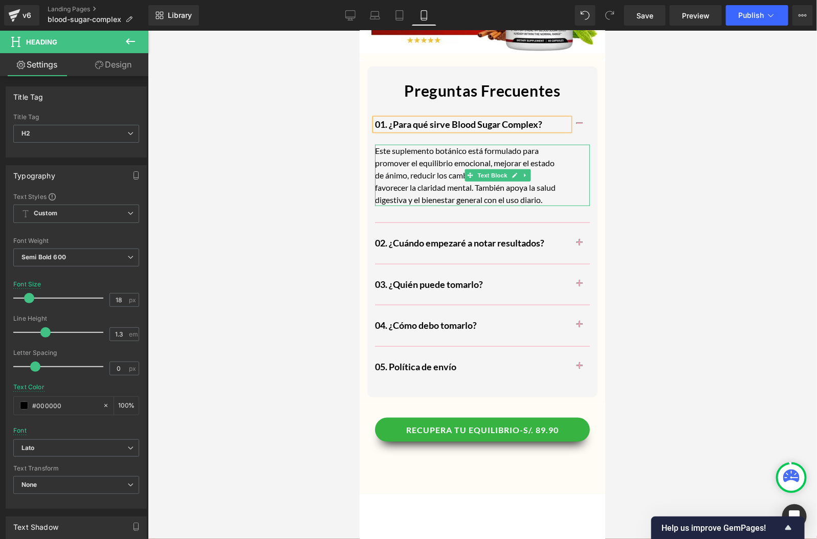
click at [533, 164] on div "Este suplemento botánico está formulado para promover el equilibrio emocional, …" at bounding box center [467, 174] width 184 height 61
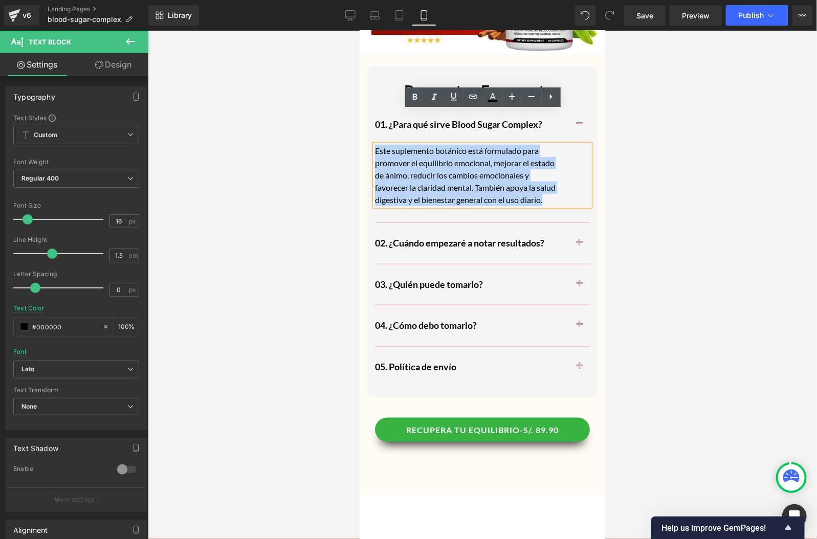
drag, startPoint x: 552, startPoint y: 165, endPoint x: 371, endPoint y: 118, distance: 186.0
click at [371, 118] on div "Preguntas Frecuentes Text Block 01. ¿Para qué sirve Blood Sugar Complex? Headin…" at bounding box center [482, 229] width 230 height 326
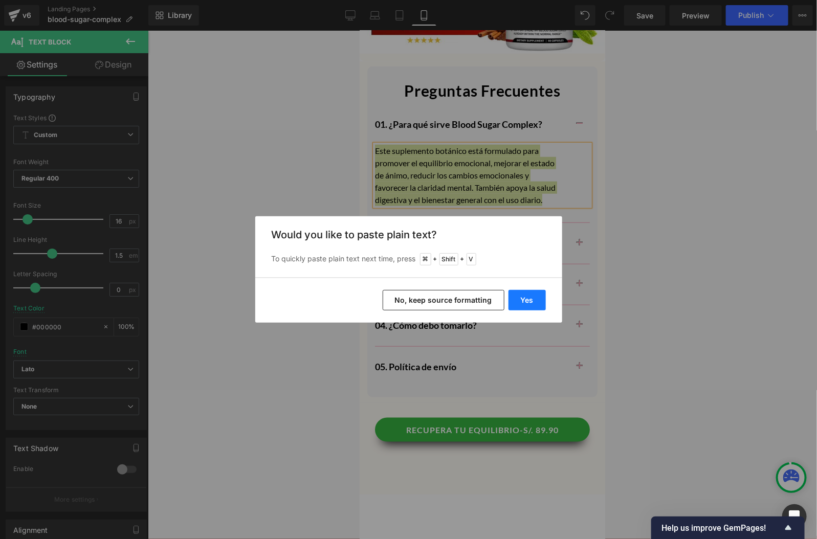
click at [532, 295] on button "Yes" at bounding box center [527, 300] width 37 height 20
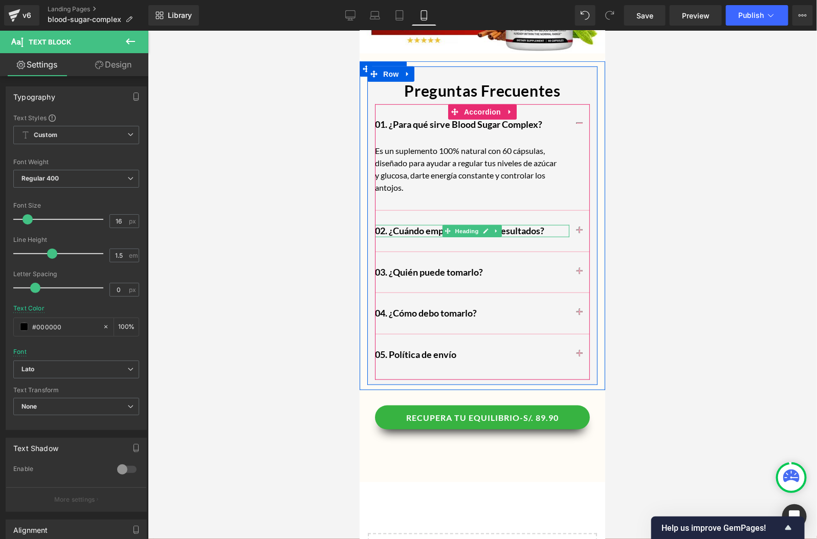
click at [542, 225] on h2 "02. ¿Cuándo empezaré a notar resultados?" at bounding box center [472, 231] width 194 height 12
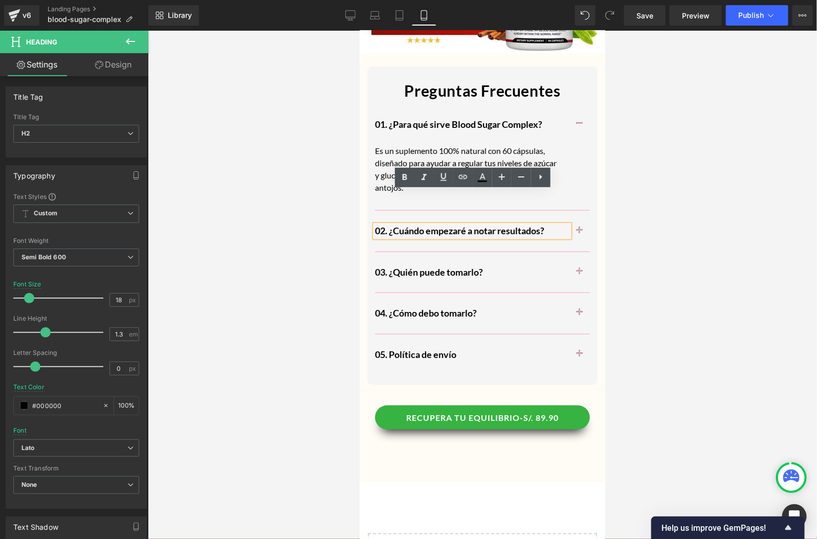
click at [579, 315] on span "button" at bounding box center [579, 315] width 0 height 0
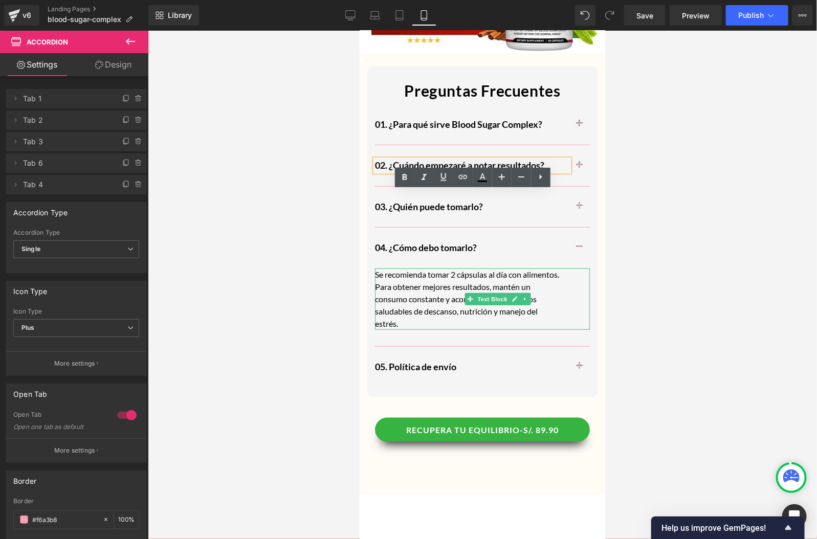
click at [467, 290] on p "Se recomienda tomar 2 cápsulas al día con alimentos. Para obtener mejores resul…" at bounding box center [467, 298] width 184 height 61
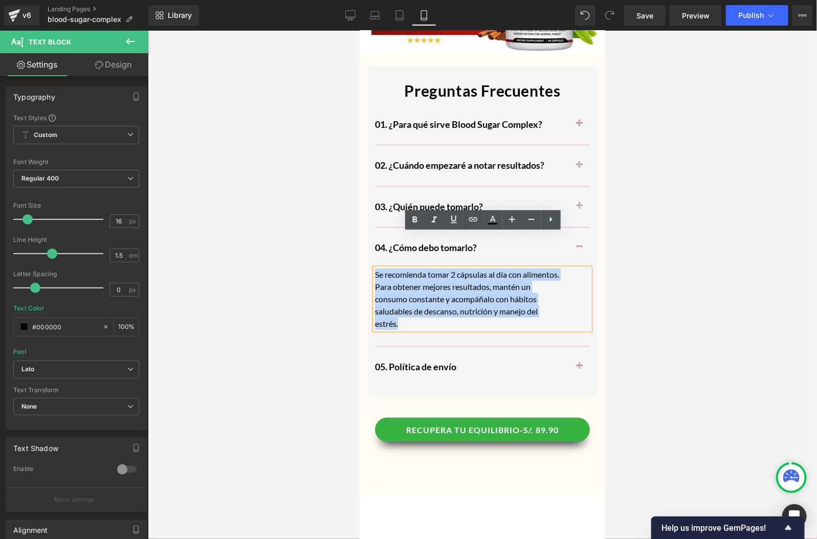
drag, startPoint x: 461, startPoint y: 289, endPoint x: 348, endPoint y: 232, distance: 125.4
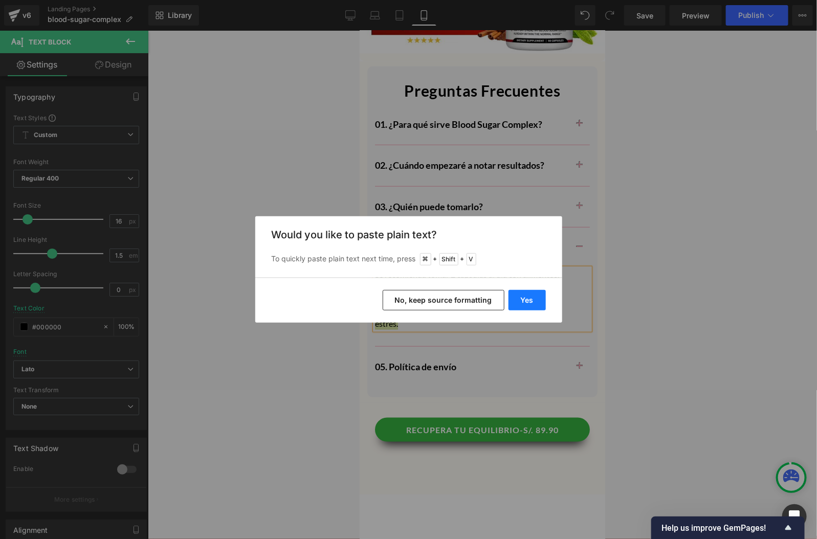
click at [522, 299] on button "Yes" at bounding box center [527, 300] width 37 height 20
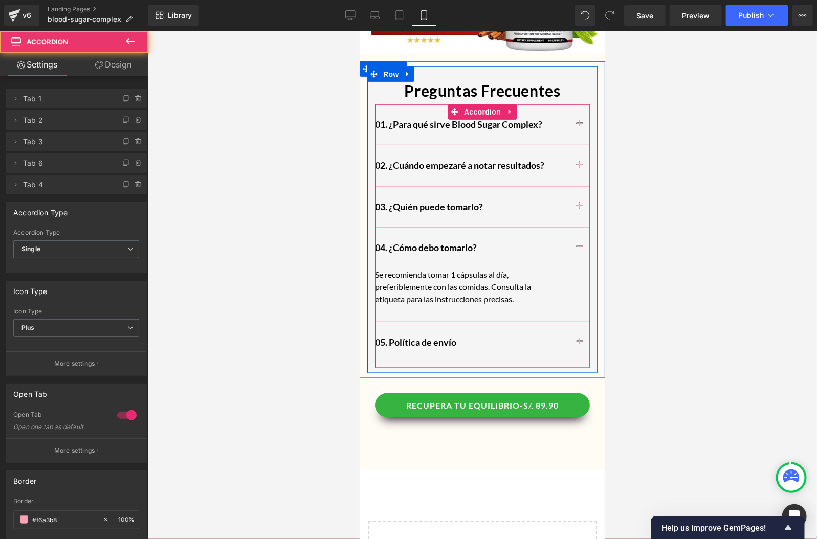
click at [577, 145] on button "button" at bounding box center [579, 165] width 20 height 40
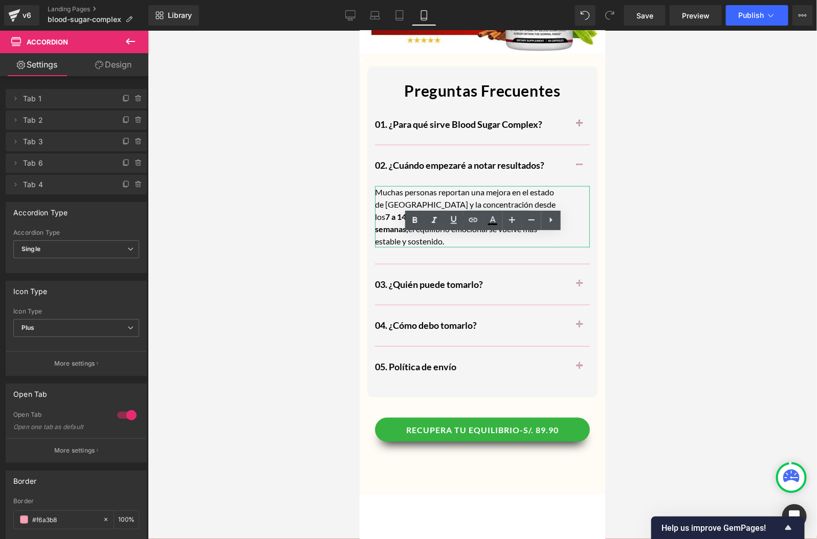
click at [501, 189] on p "Muchas personas reportan una mejora en el estado de [GEOGRAPHIC_DATA] y la conc…" at bounding box center [467, 216] width 184 height 61
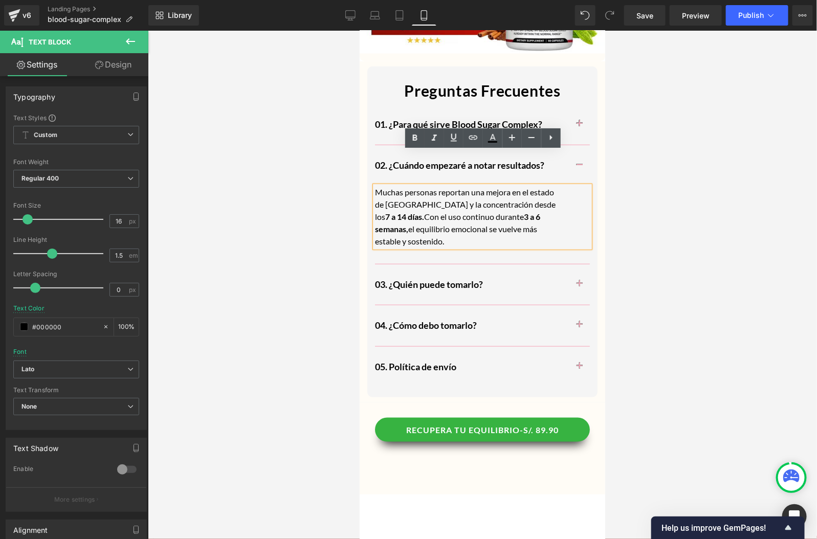
drag, startPoint x: 440, startPoint y: 208, endPoint x: 335, endPoint y: 144, distance: 123.3
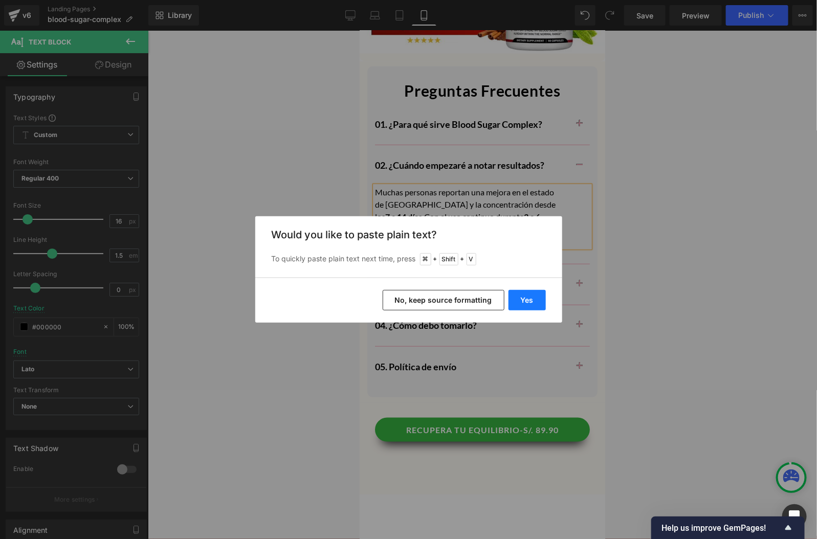
click at [537, 297] on button "Yes" at bounding box center [527, 300] width 37 height 20
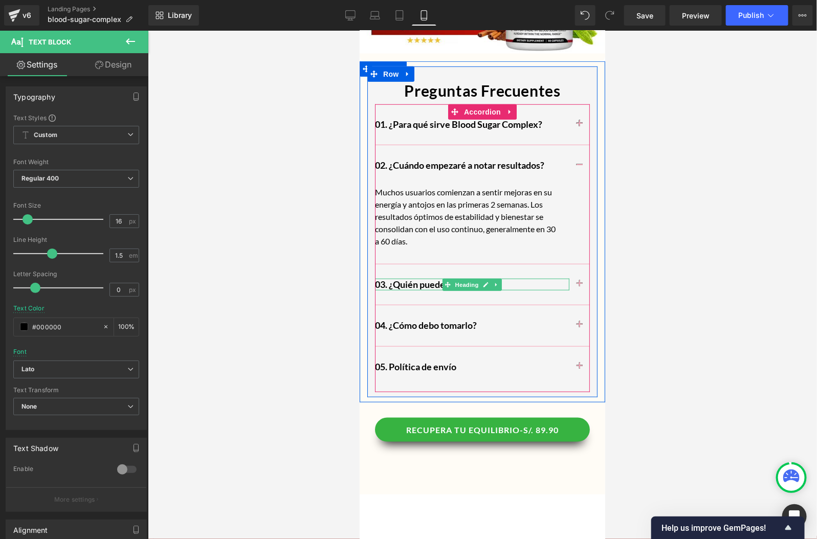
click at [524, 278] on h2 "03. ¿Quién puede tomarlo?" at bounding box center [472, 284] width 194 height 12
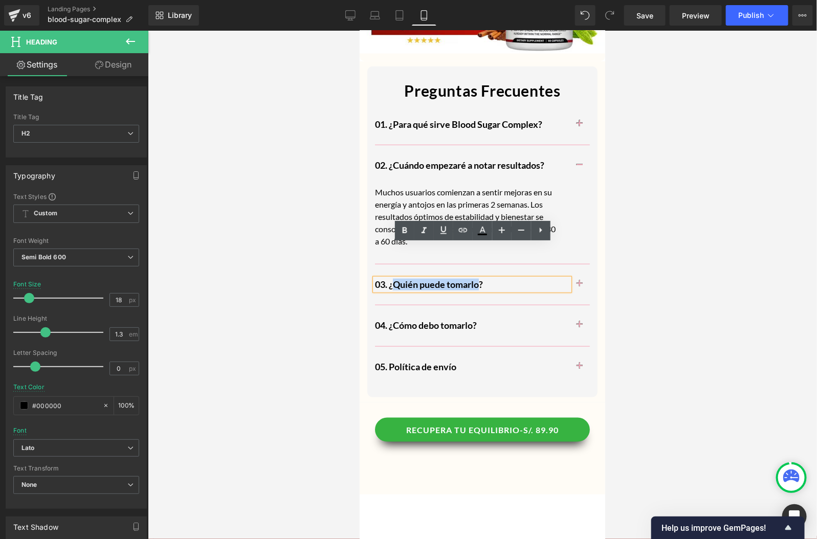
drag, startPoint x: 479, startPoint y: 251, endPoint x: 396, endPoint y: 251, distance: 83.4
click at [396, 278] on h2 "03. ¿Quién puede tomarlo?" at bounding box center [472, 284] width 194 height 12
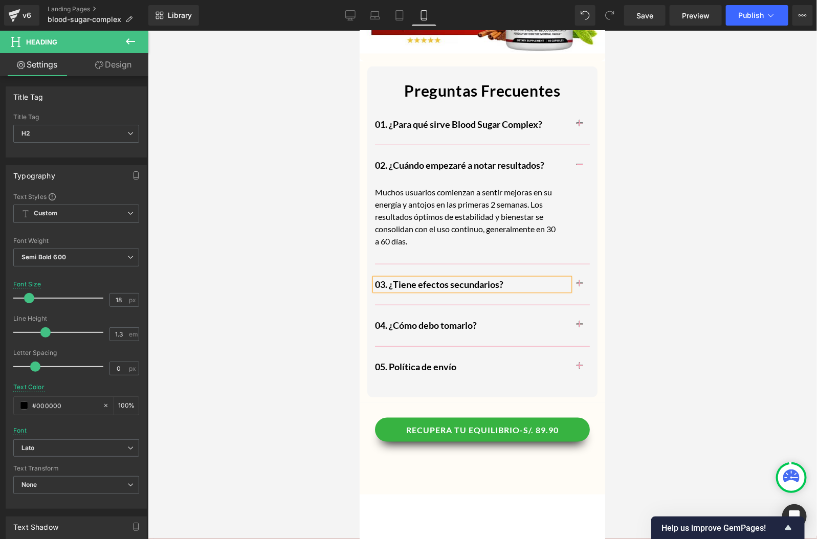
click at [579, 287] on span "button" at bounding box center [579, 287] width 0 height 0
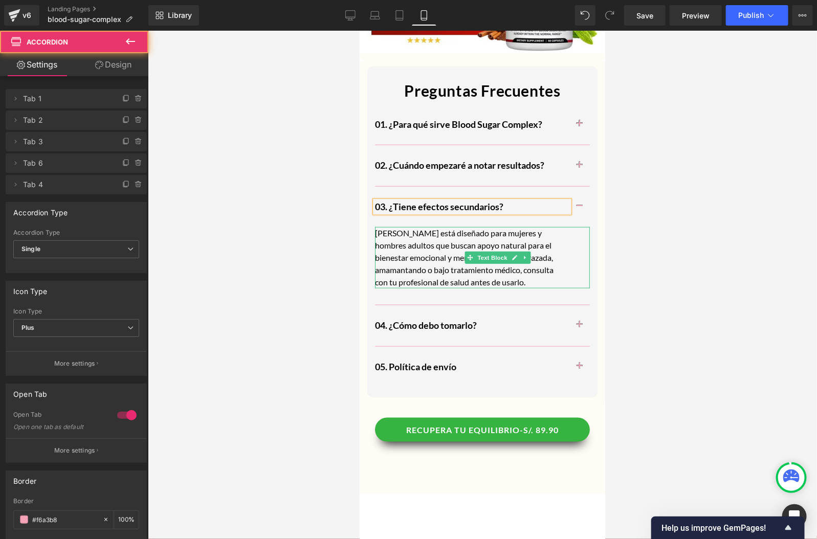
click at [502, 241] on p "[PERSON_NAME] está diseñado para mujeres y hombres adultos que buscan apoyo nat…" at bounding box center [467, 257] width 184 height 61
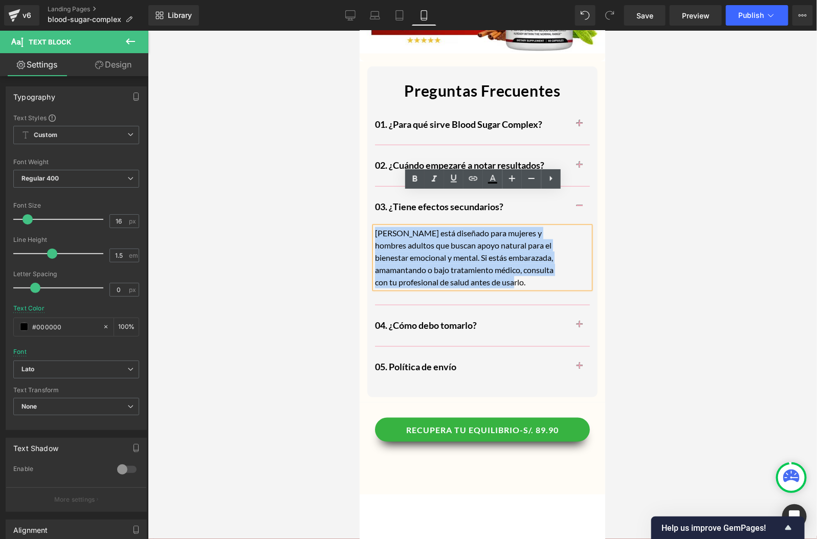
drag, startPoint x: 530, startPoint y: 247, endPoint x: 353, endPoint y: 203, distance: 181.8
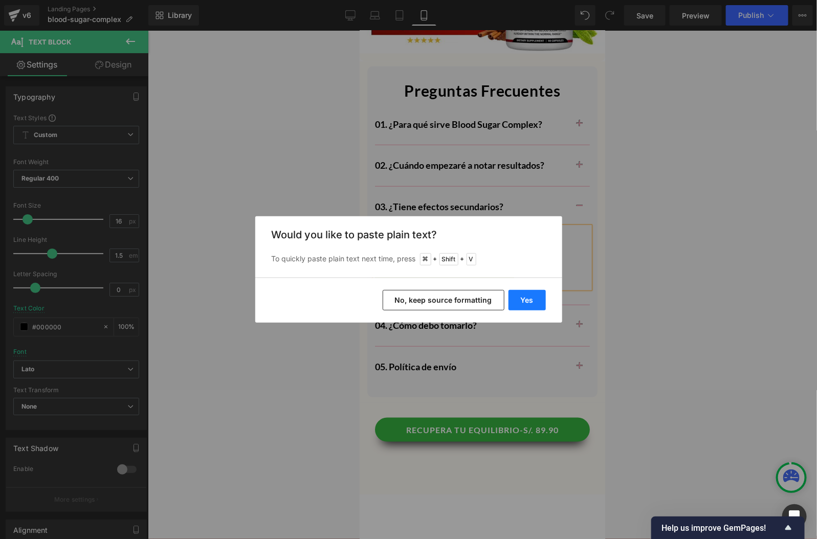
click at [531, 298] on button "Yes" at bounding box center [527, 300] width 37 height 20
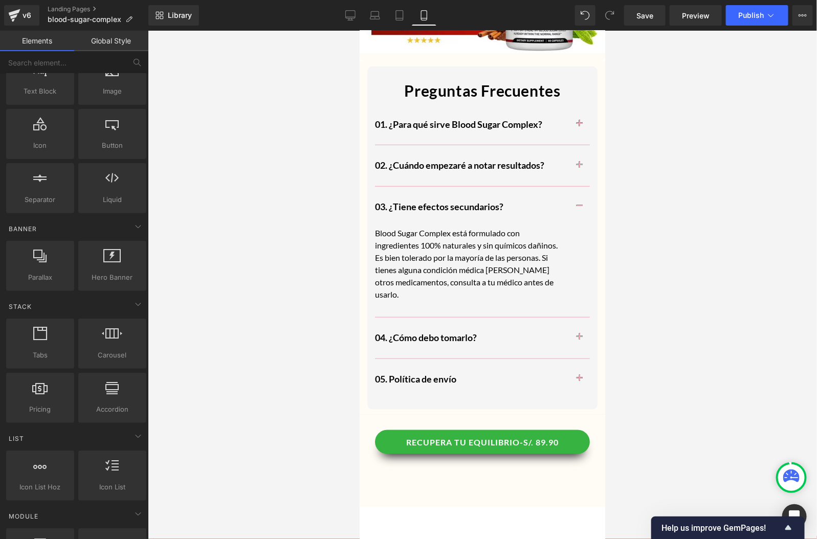
click at [647, 261] on div at bounding box center [482, 285] width 669 height 509
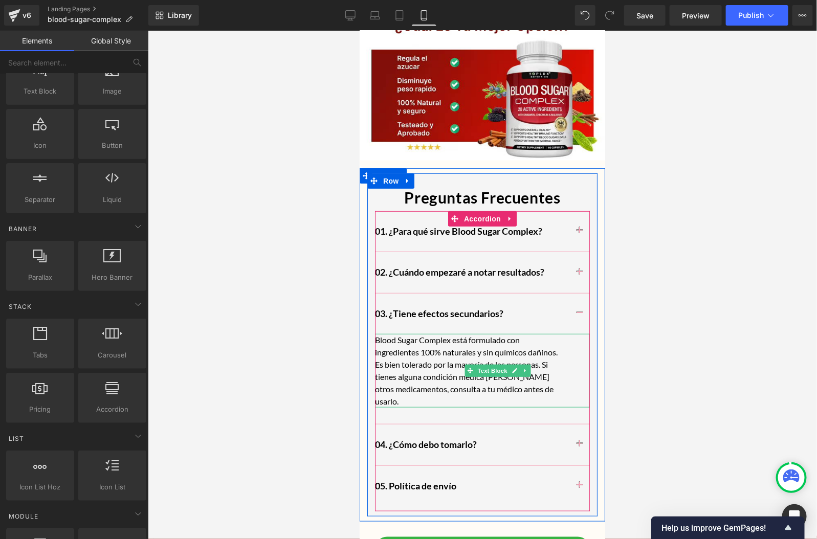
scroll to position [3425, 0]
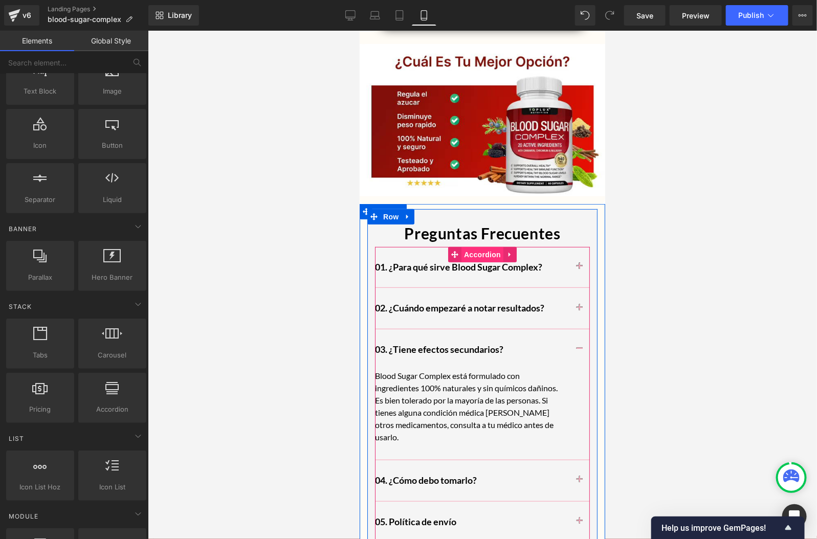
click at [489, 247] on span "Accordion" at bounding box center [482, 254] width 42 height 15
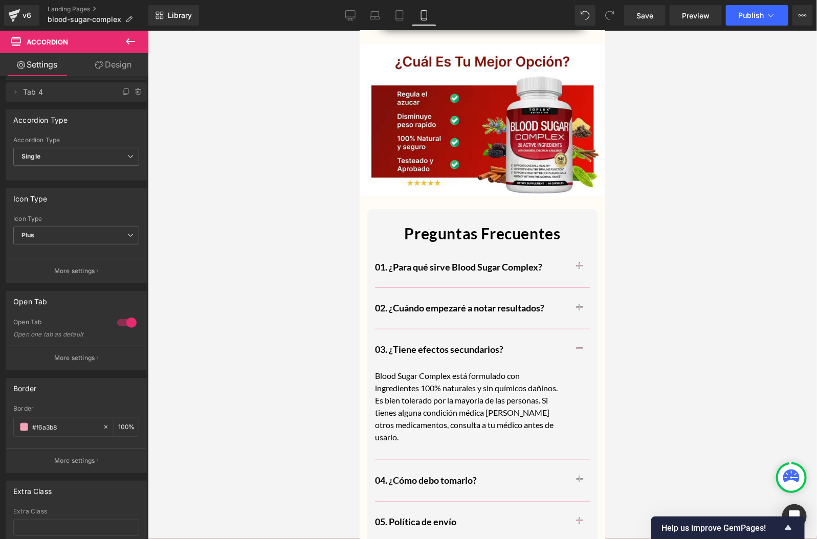
scroll to position [161, 0]
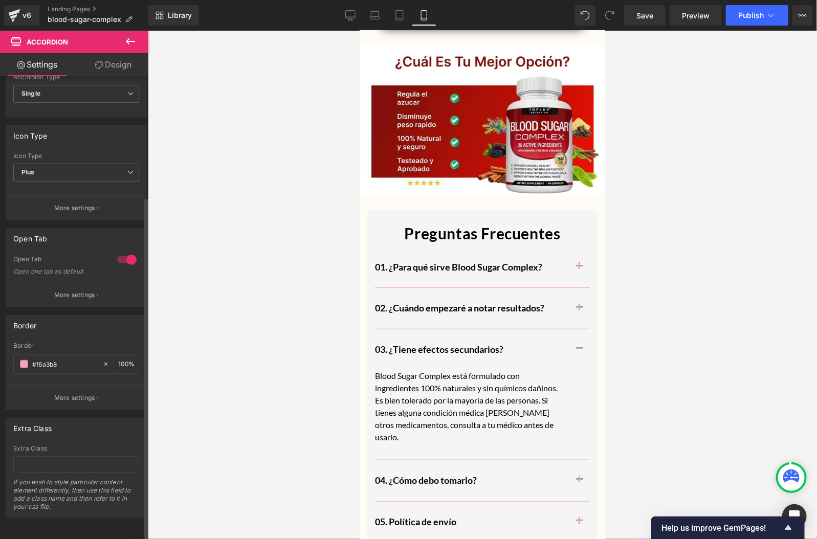
drag, startPoint x: 63, startPoint y: 354, endPoint x: 6, endPoint y: 357, distance: 57.9
click at [6, 357] on div "rgba(246, 163, 184, 1) Border #f6a3b8 100 % More settings" at bounding box center [76, 376] width 140 height 68
click at [23, 360] on span at bounding box center [24, 364] width 8 height 8
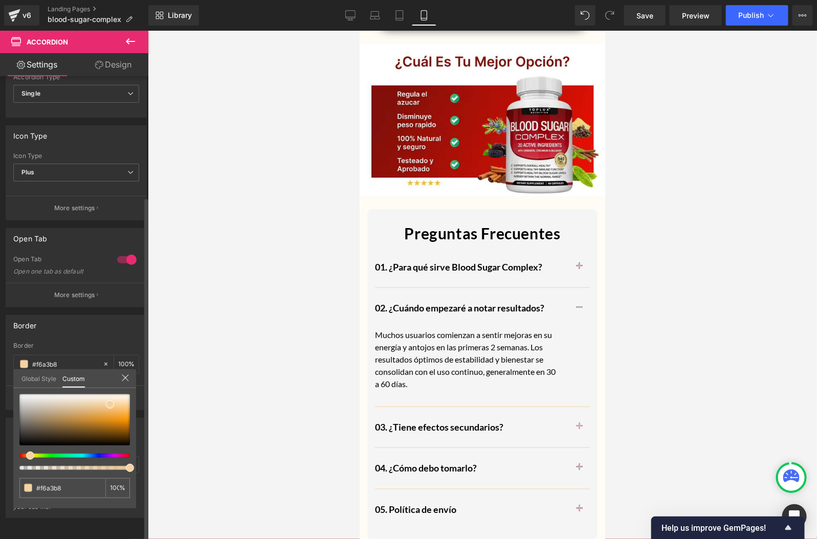
click at [26, 454] on div at bounding box center [70, 456] width 111 height 4
click at [24, 454] on div at bounding box center [70, 456] width 111 height 4
drag, startPoint x: 23, startPoint y: 454, endPoint x: 8, endPoint y: 457, distance: 15.2
click at [8, 410] on div "Border rgba(246, 163, 184, 1) Border #f6a3b8 100 % More settings Global Style C…" at bounding box center [76, 359] width 153 height 103
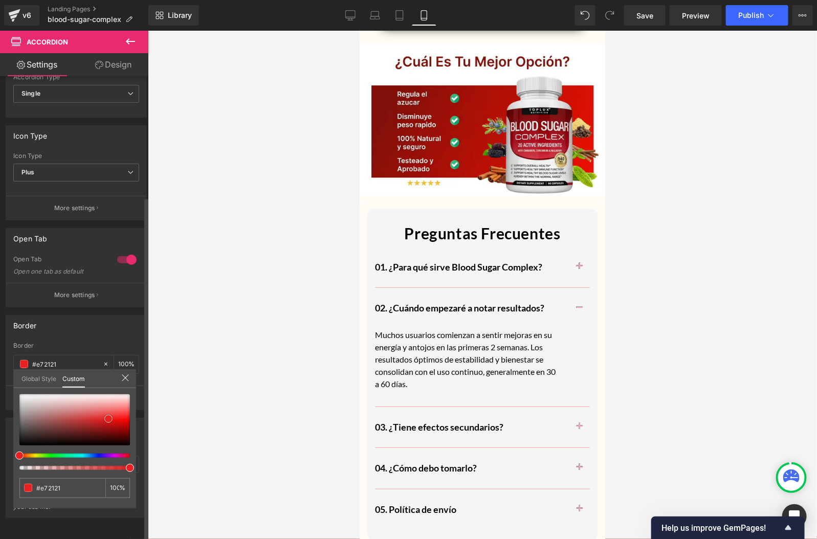
click at [108, 419] on div at bounding box center [74, 420] width 111 height 51
click at [120, 419] on div at bounding box center [74, 420] width 111 height 51
click at [275, 352] on div at bounding box center [482, 285] width 669 height 509
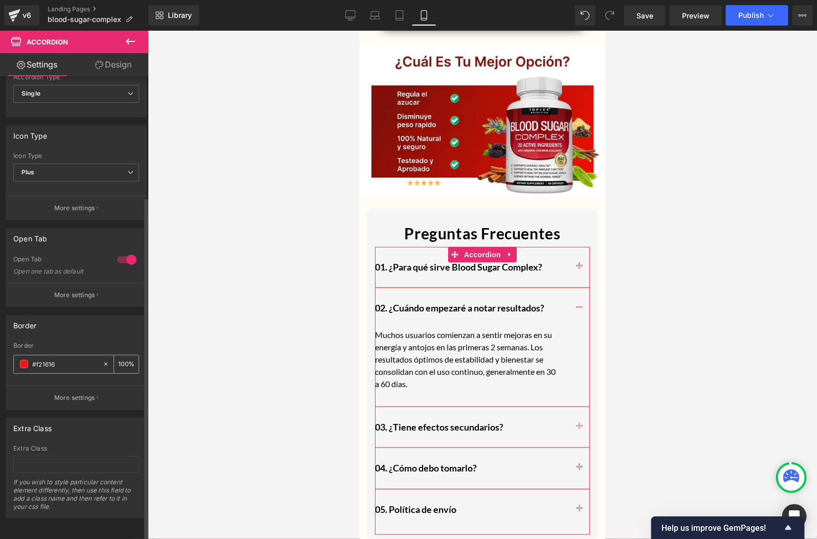
click at [77, 360] on input "#f6a3b8" at bounding box center [64, 364] width 65 height 11
drag, startPoint x: 77, startPoint y: 360, endPoint x: 29, endPoint y: 357, distance: 48.2
click at [29, 357] on div "#f6a3b8" at bounding box center [58, 365] width 89 height 18
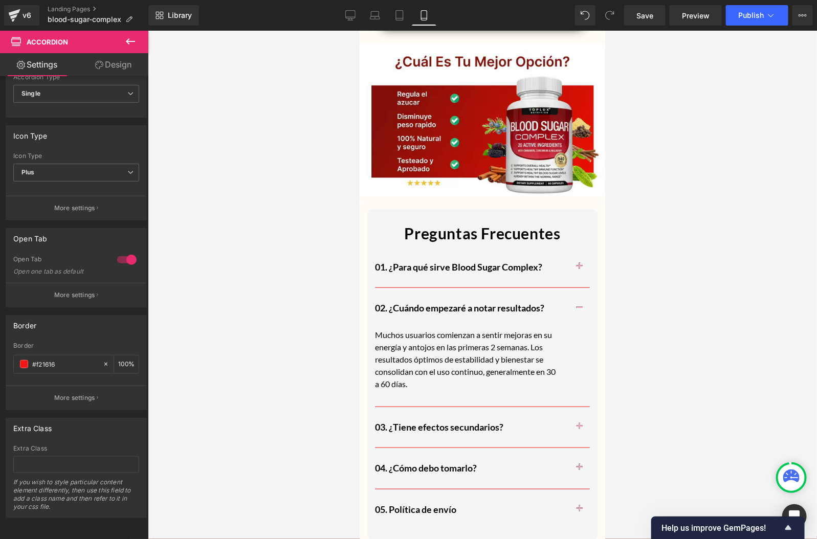
type input "#f21616"
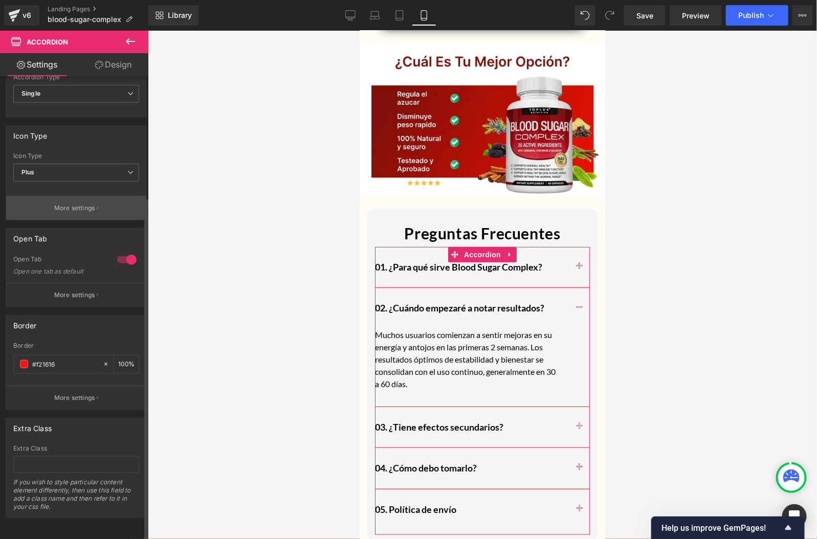
click at [81, 204] on p "More settings" at bounding box center [74, 208] width 41 height 9
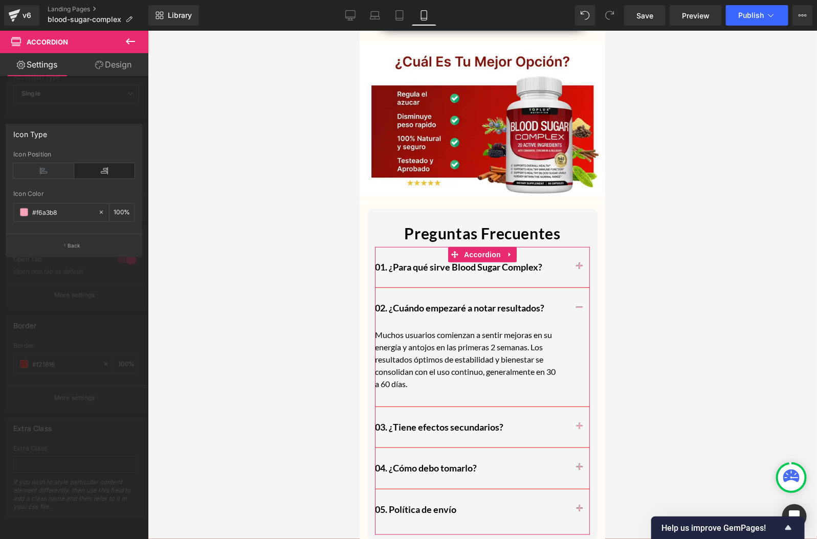
drag, startPoint x: 80, startPoint y: 217, endPoint x: 12, endPoint y: 208, distance: 68.7
click at [12, 208] on div "Left Right Icon Position rgb(246, 163, 184) Icon Color #f6a3b8 100 %" at bounding box center [74, 192] width 136 height 83
paste input "21616"
type input "#f21616"
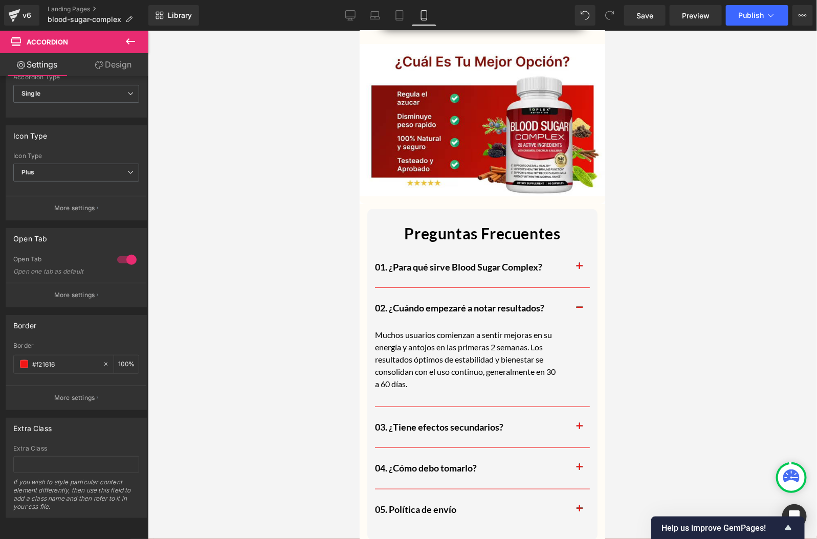
click at [297, 306] on div at bounding box center [482, 285] width 669 height 509
click at [296, 305] on div at bounding box center [482, 285] width 669 height 509
click at [130, 36] on icon at bounding box center [130, 41] width 12 height 12
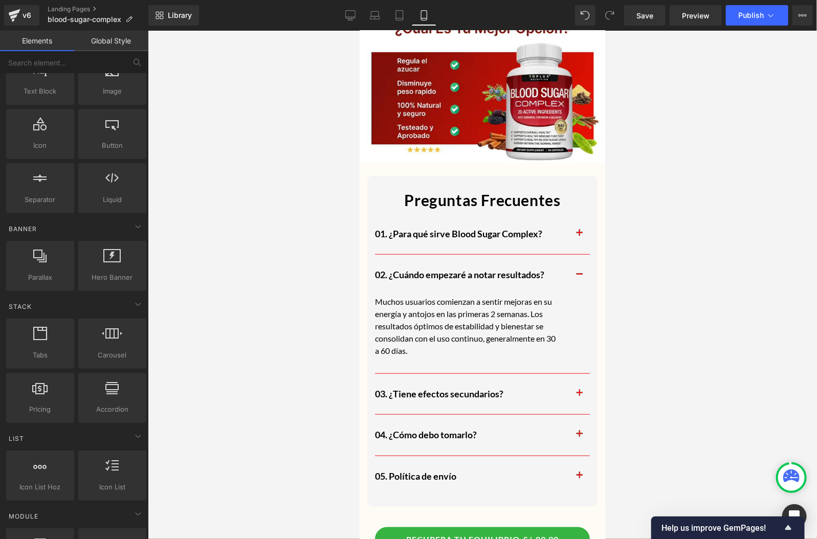
scroll to position [3528, 0]
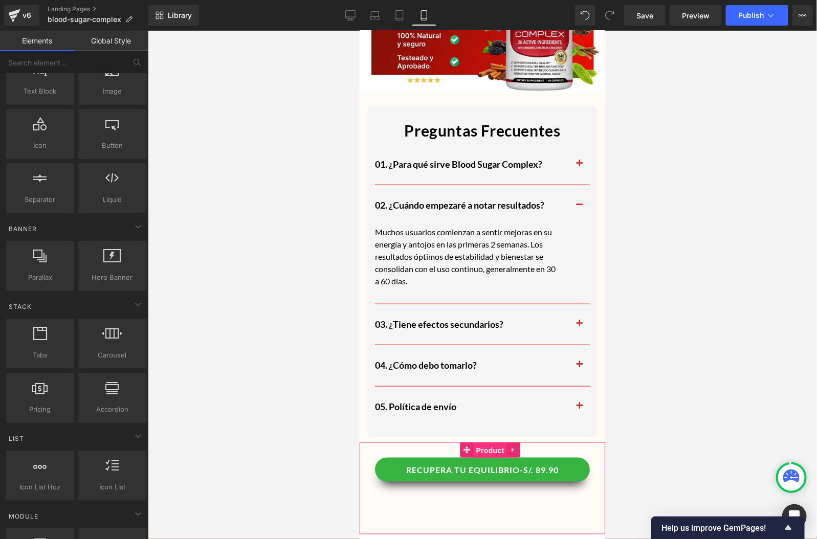
click at [492, 443] on span "Product" at bounding box center [489, 450] width 33 height 15
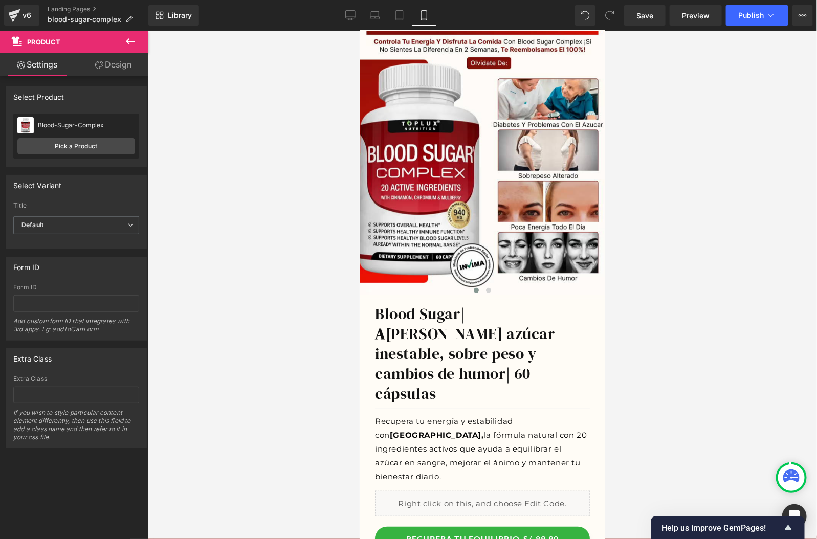
scroll to position [0, 0]
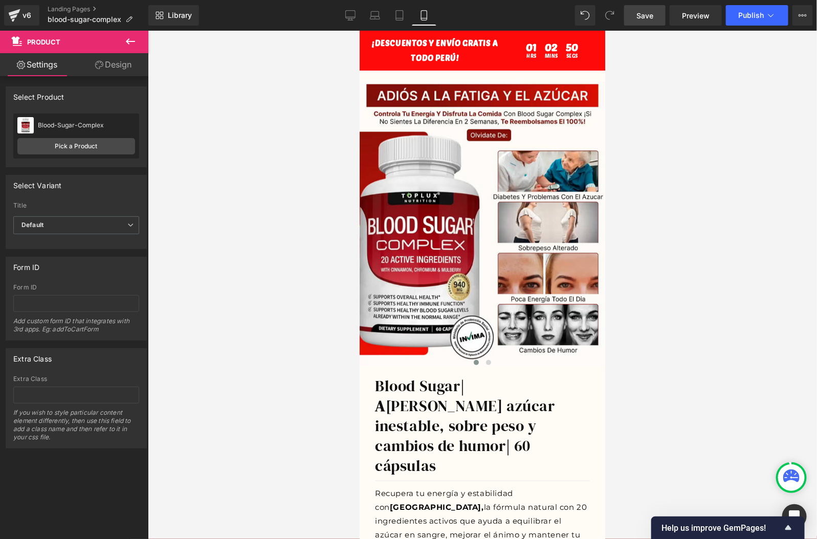
click at [644, 14] on span "Save" at bounding box center [645, 15] width 17 height 11
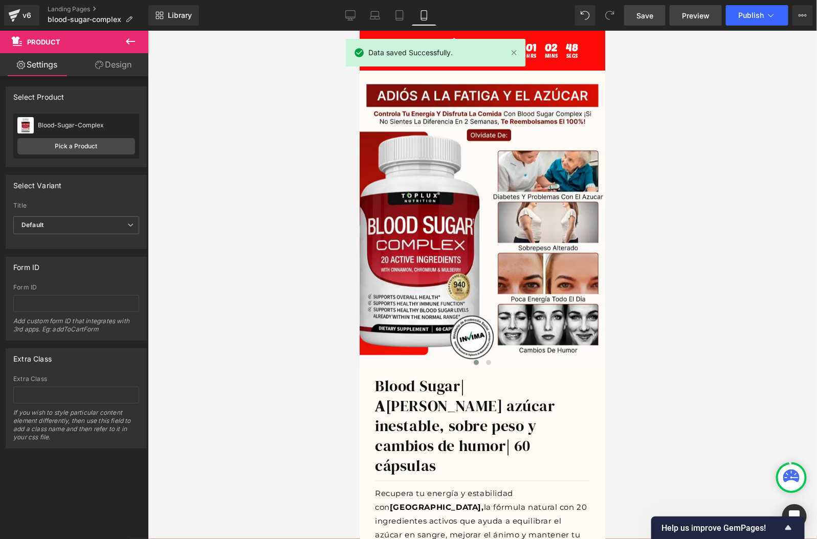
click at [694, 18] on span "Preview" at bounding box center [696, 15] width 28 height 11
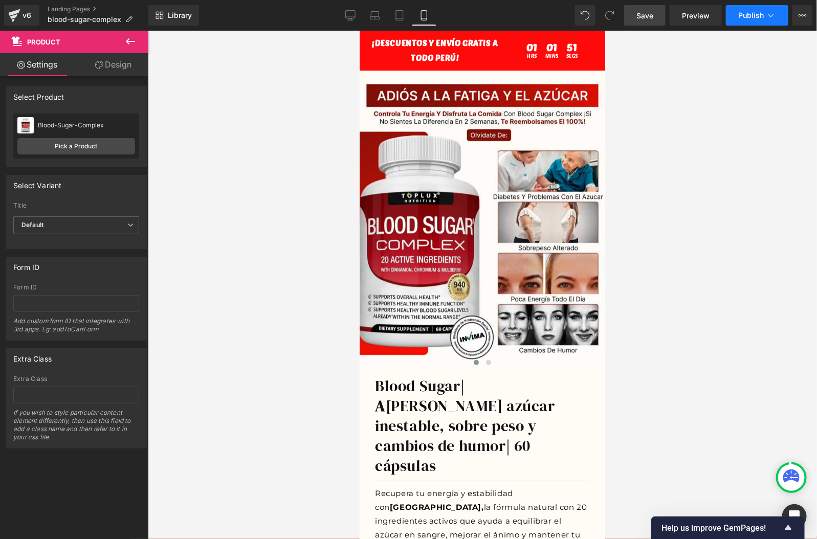
click at [751, 20] on button "Publish" at bounding box center [757, 15] width 62 height 20
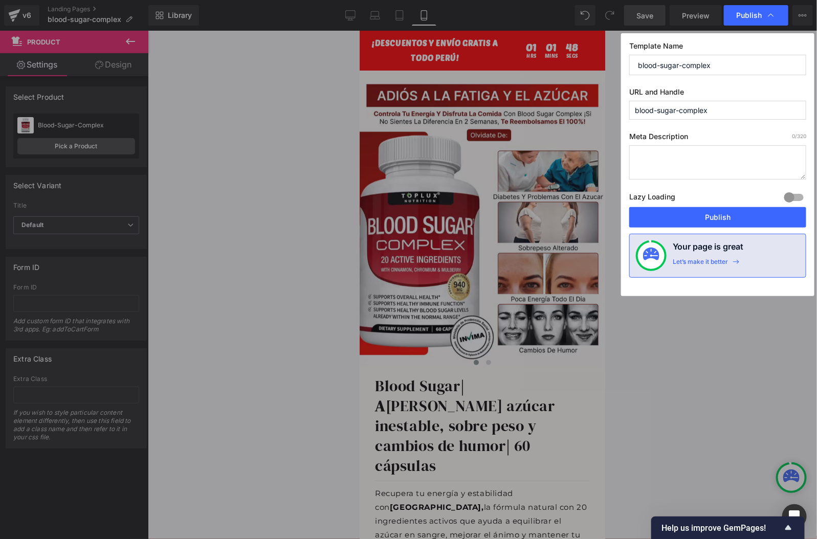
drag, startPoint x: 722, startPoint y: 110, endPoint x: 677, endPoint y: 113, distance: 44.6
click at [677, 113] on input "blood-sugar-complex" at bounding box center [717, 110] width 177 height 19
type input "blood-sugar"
click at [740, 218] on button "Publish" at bounding box center [717, 217] width 177 height 20
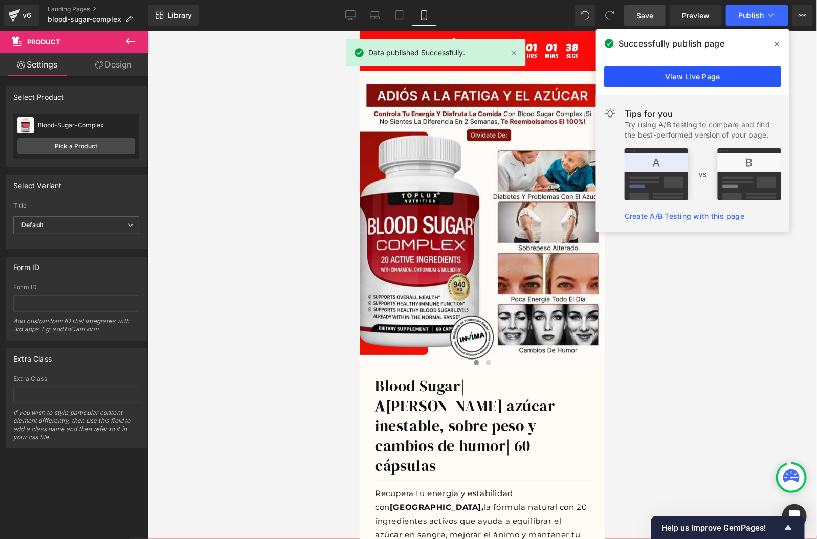
click at [675, 76] on link "View Live Page" at bounding box center [692, 77] width 177 height 20
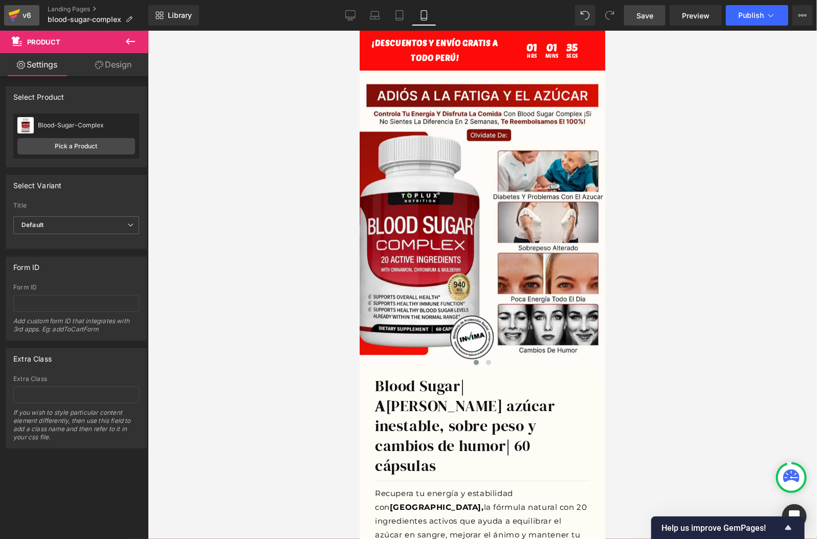
click at [16, 10] on icon at bounding box center [15, 12] width 12 height 7
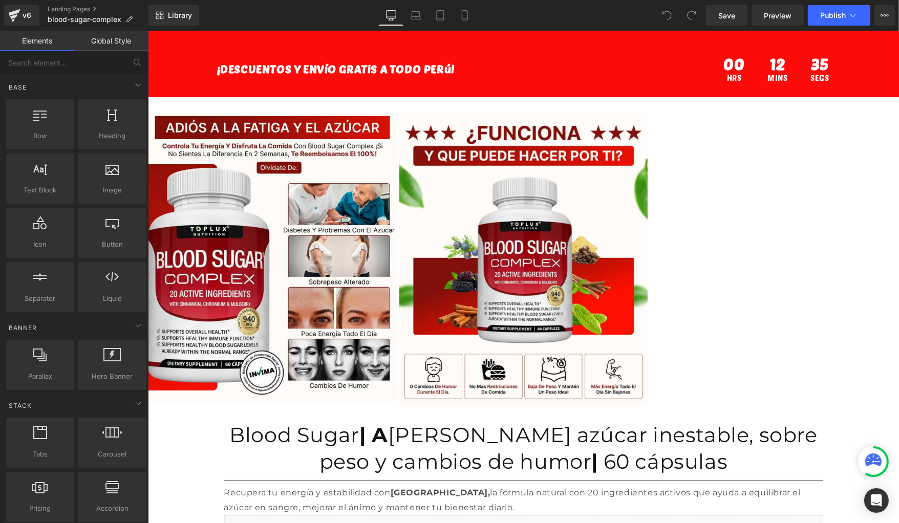
click at [477, 14] on div "Library Desktop Desktop Laptop Tablet Mobile Save Preview Publish Scheduled Vie…" at bounding box center [523, 15] width 750 height 20
click at [465, 16] on icon at bounding box center [465, 15] width 10 height 10
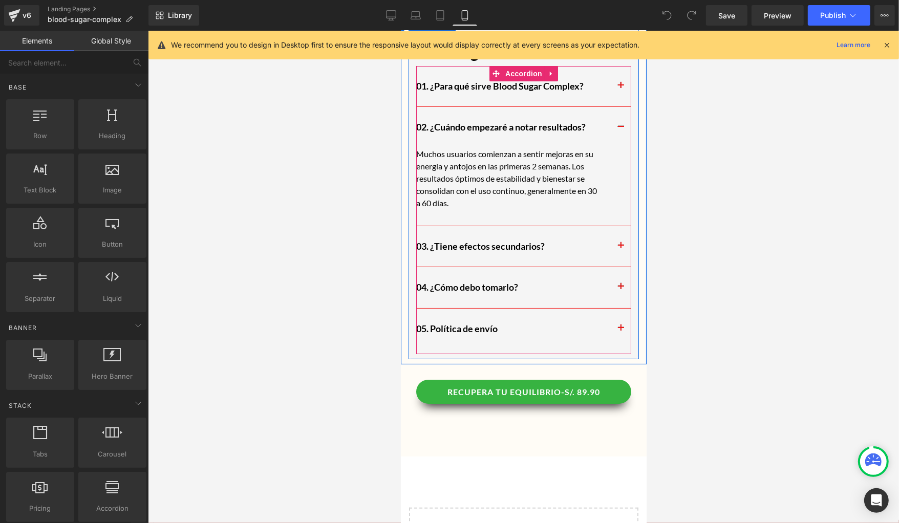
scroll to position [3602, 0]
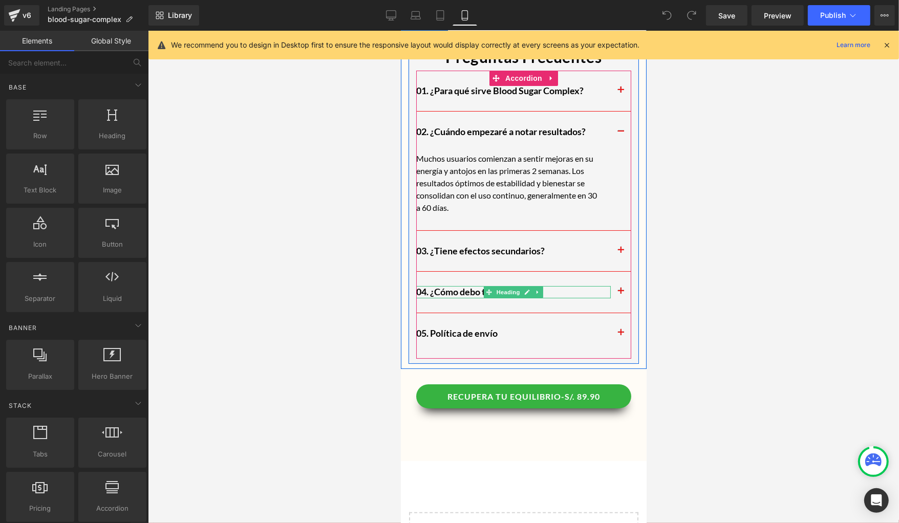
click at [527, 286] on link at bounding box center [526, 292] width 11 height 12
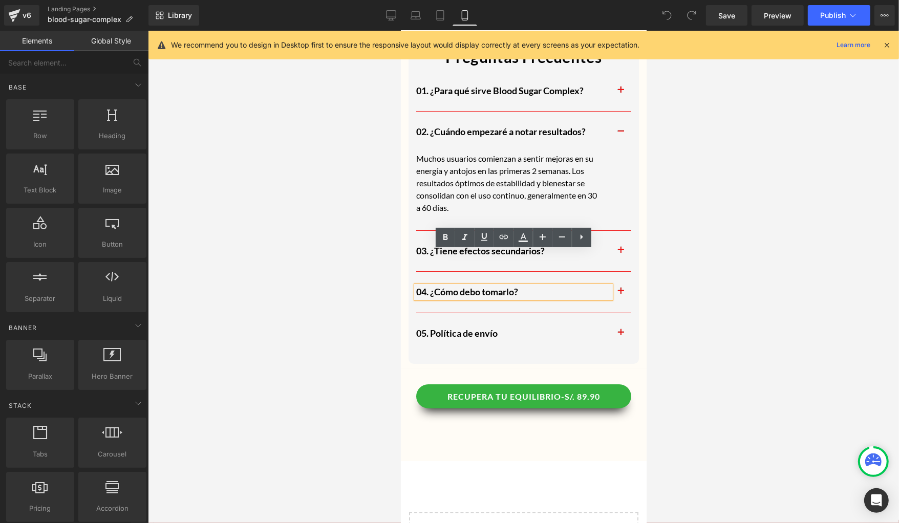
click at [619, 271] on button "button" at bounding box center [620, 291] width 20 height 40
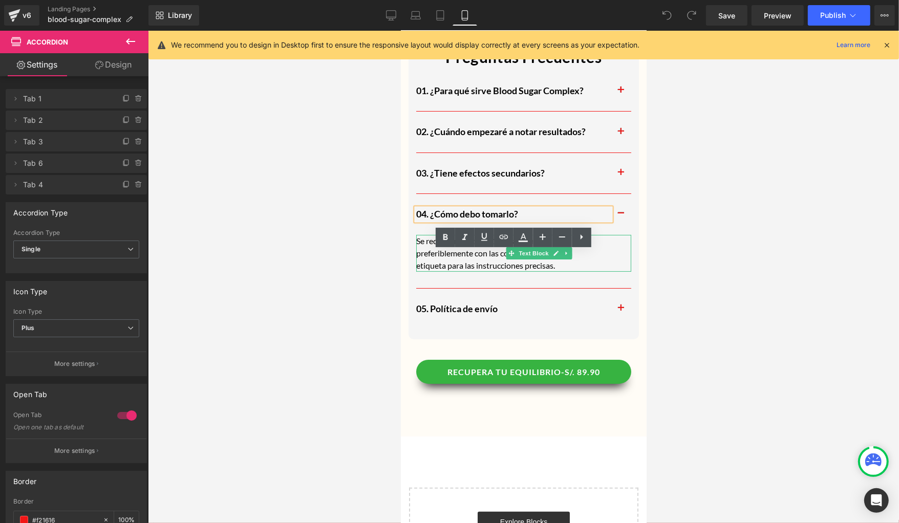
click at [495, 234] on p "Se recomienda tomar 1 cápsulas al día, preferiblemente con las comidas. Consult…" at bounding box center [508, 252] width 184 height 37
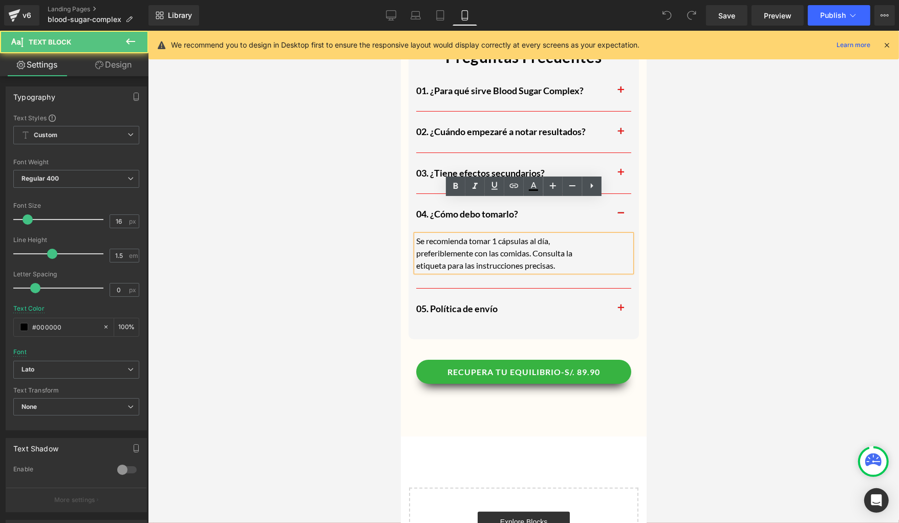
click at [495, 234] on p "Se recomienda tomar 1 cápsulas al día, preferiblemente con las comidas. Consult…" at bounding box center [508, 252] width 184 height 37
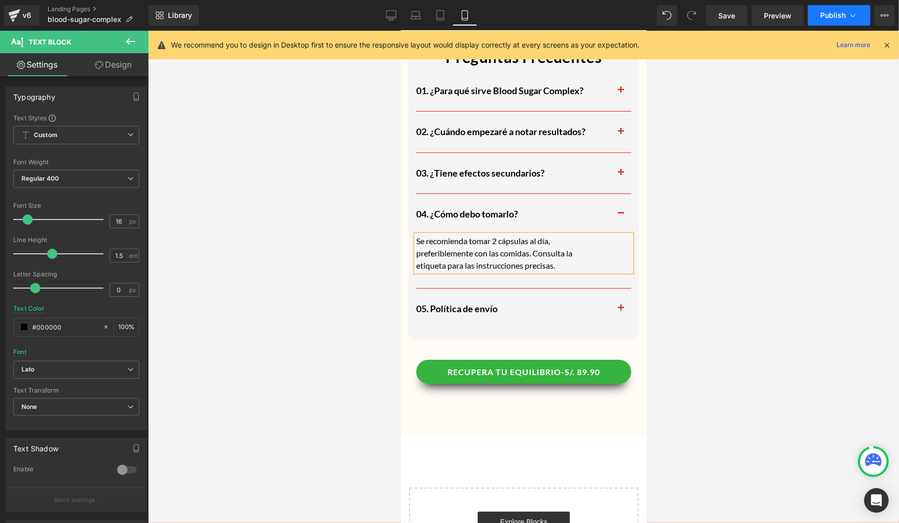
click at [829, 19] on button "Publish" at bounding box center [838, 15] width 62 height 20
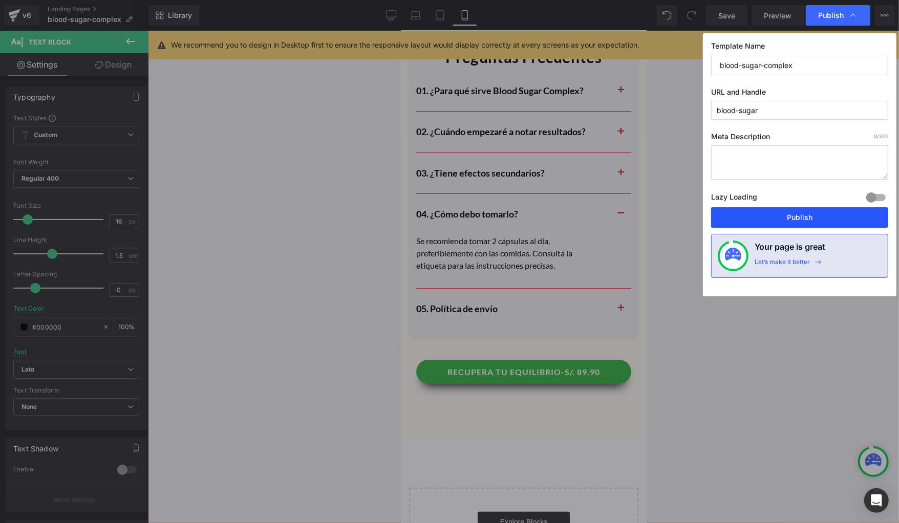
click at [743, 208] on button "Publish" at bounding box center [799, 217] width 177 height 20
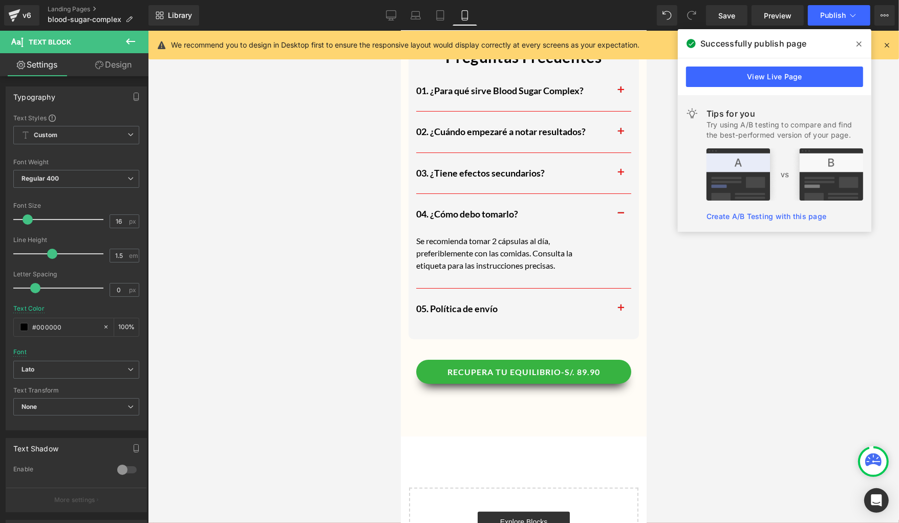
click at [42, 11] on div "v6 Landing Pages blood-sugar-complex" at bounding box center [74, 15] width 148 height 31
click at [31, 14] on div "v6" at bounding box center [26, 15] width 13 height 13
